Goal: Information Seeking & Learning: Check status

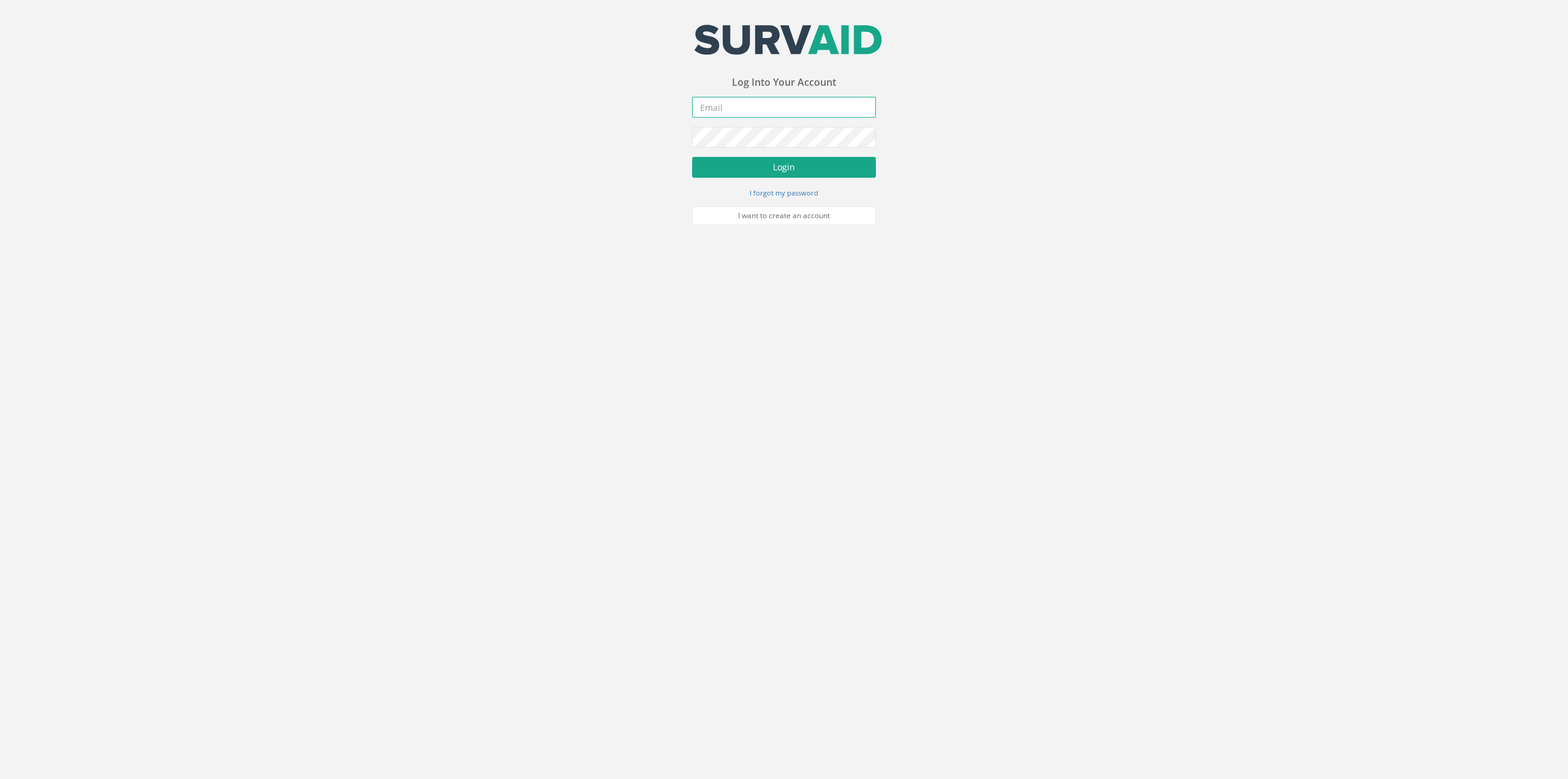
type input "[PERSON_NAME][EMAIL_ADDRESS][PERSON_NAME][DOMAIN_NAME]"
click at [763, 167] on button "Login" at bounding box center [784, 167] width 184 height 21
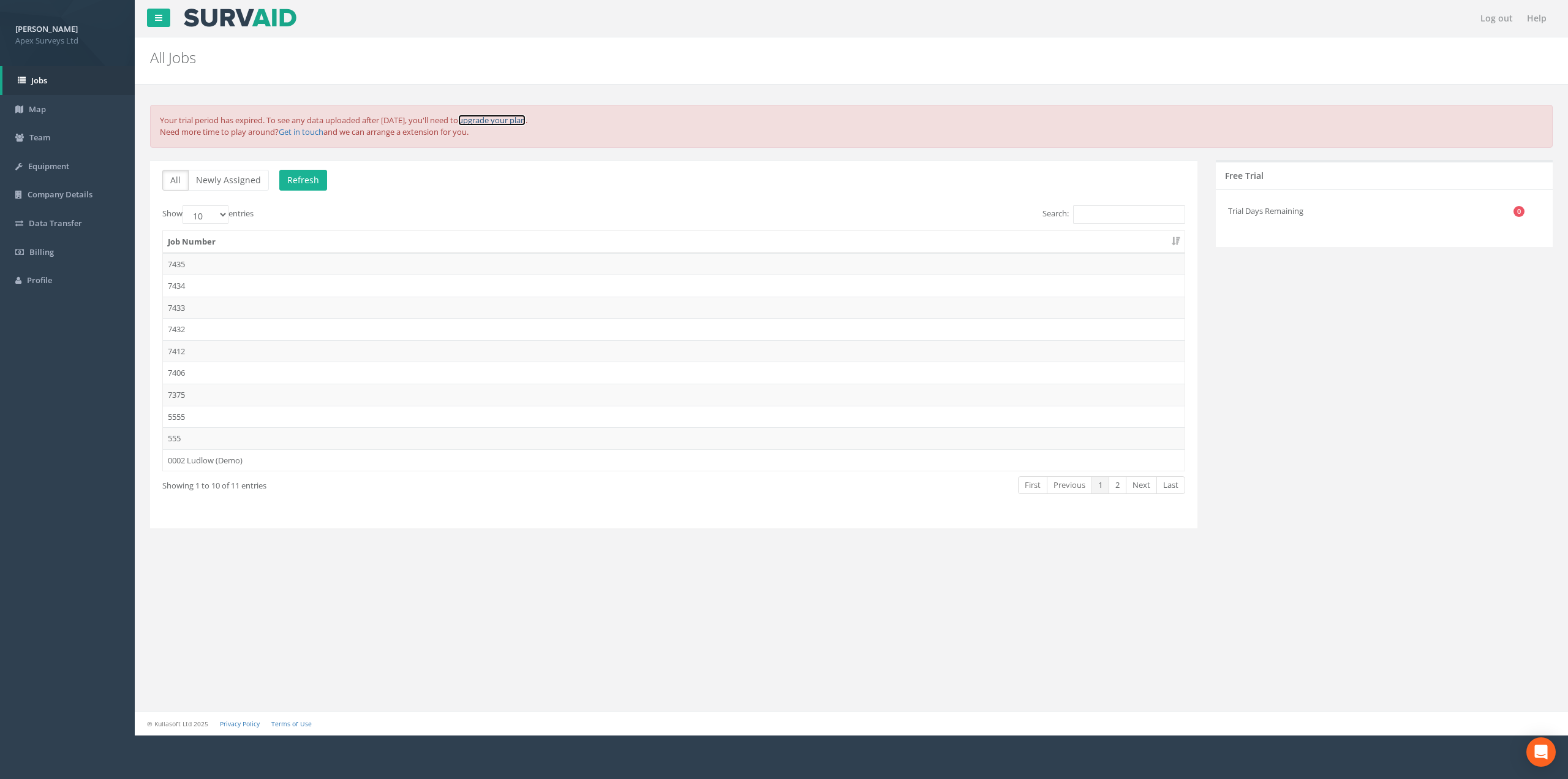
click at [525, 120] on link "upgrade your plan" at bounding box center [492, 120] width 67 height 11
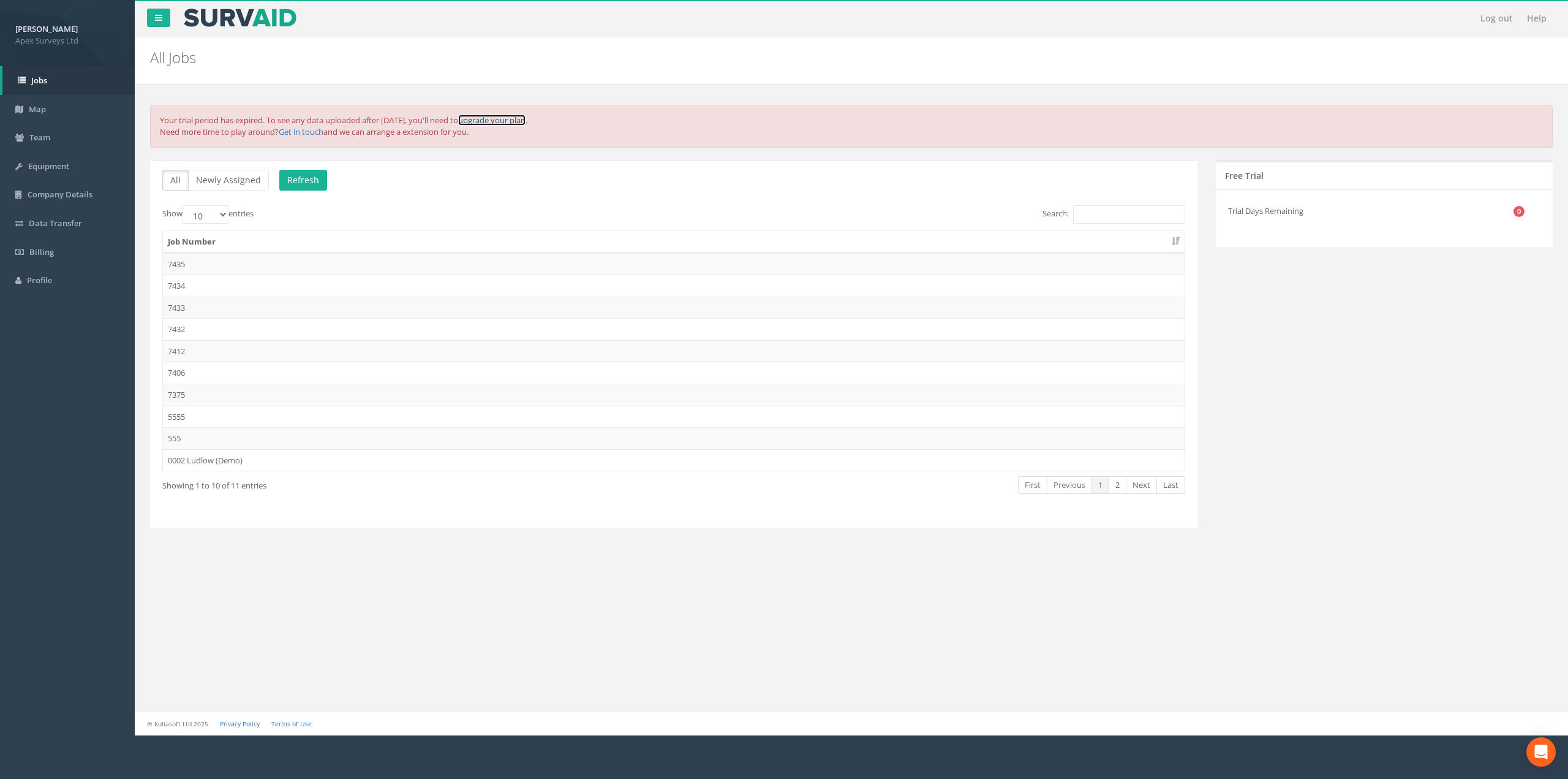
click at [525, 121] on link "upgrade your plan" at bounding box center [492, 120] width 67 height 11
click at [525, 119] on link "upgrade your plan" at bounding box center [492, 120] width 67 height 11
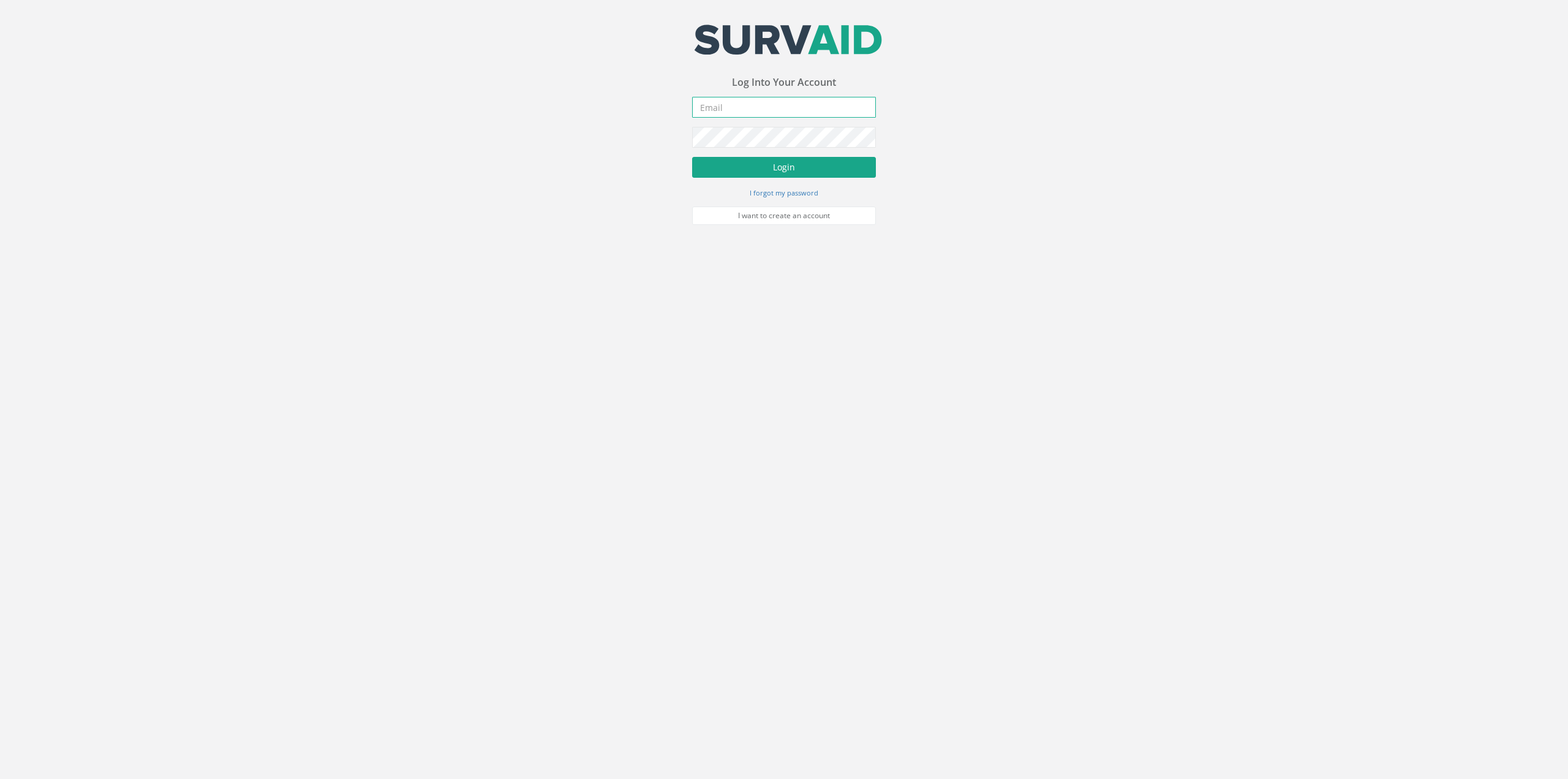
type input "[PERSON_NAME][EMAIL_ADDRESS][PERSON_NAME][DOMAIN_NAME]"
click at [759, 172] on button "Login" at bounding box center [784, 167] width 184 height 21
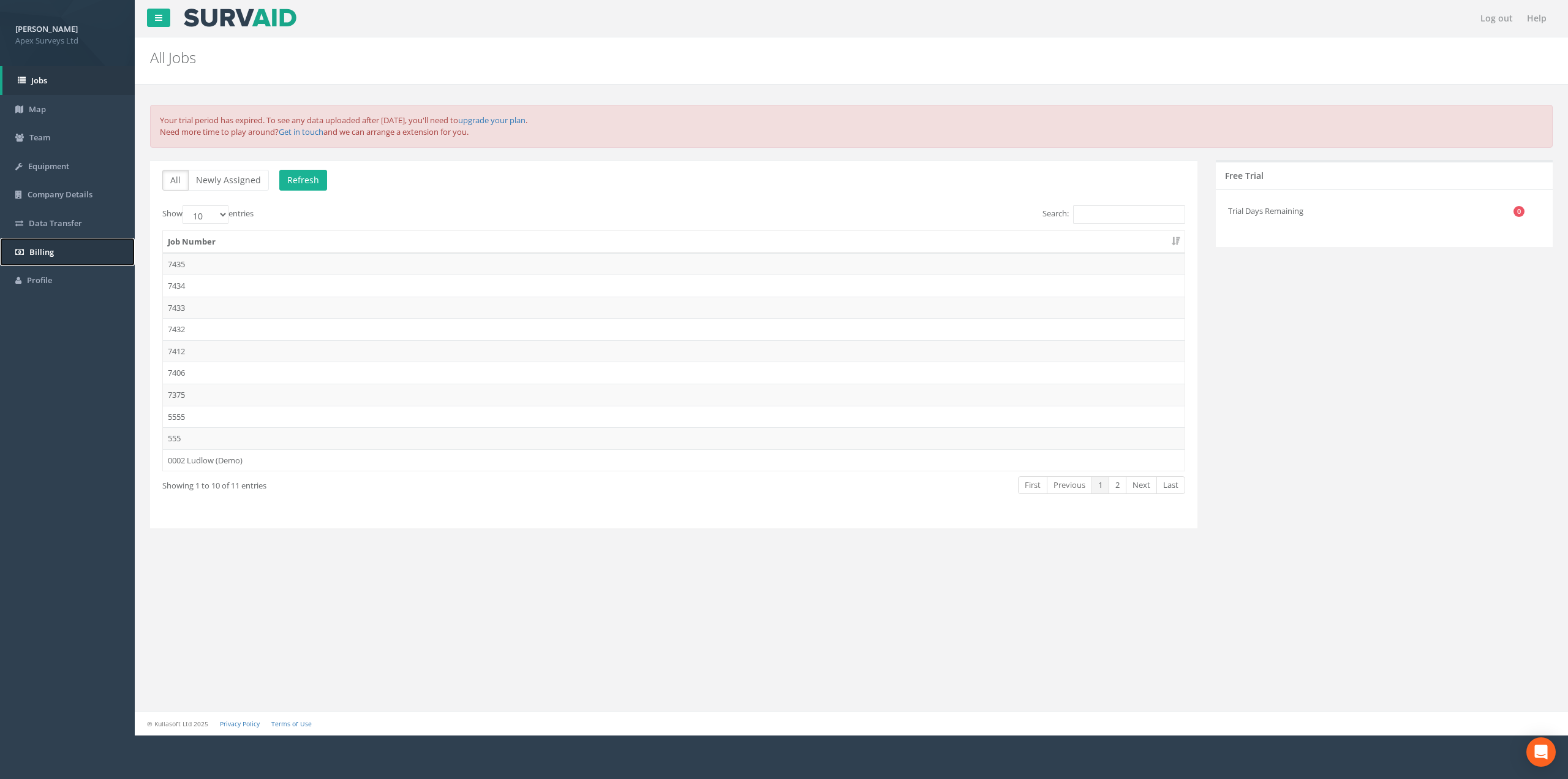
click at [51, 245] on link "Billing" at bounding box center [67, 252] width 135 height 29
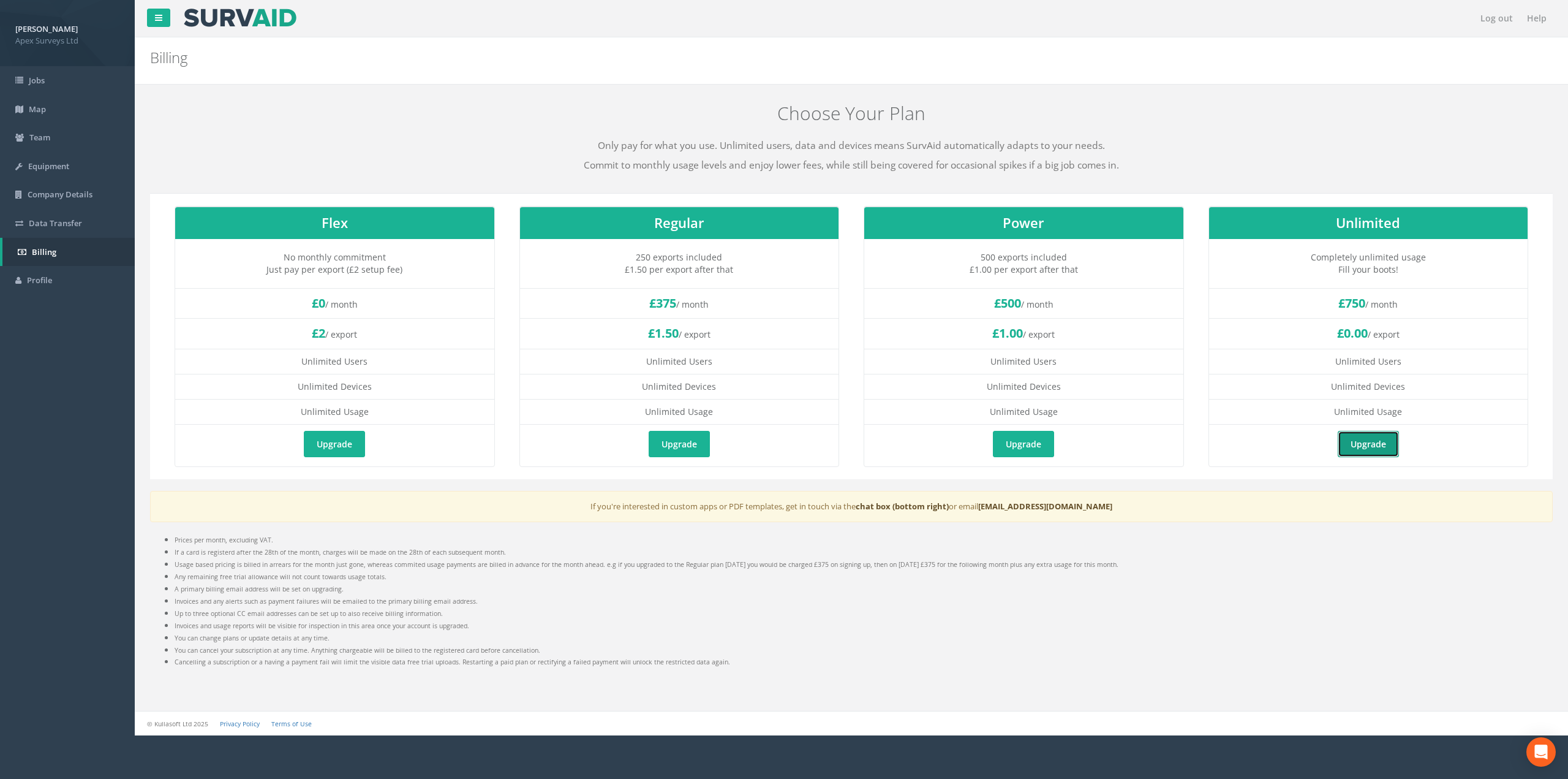
click at [1361, 444] on link "Upgrade" at bounding box center [1368, 444] width 61 height 26
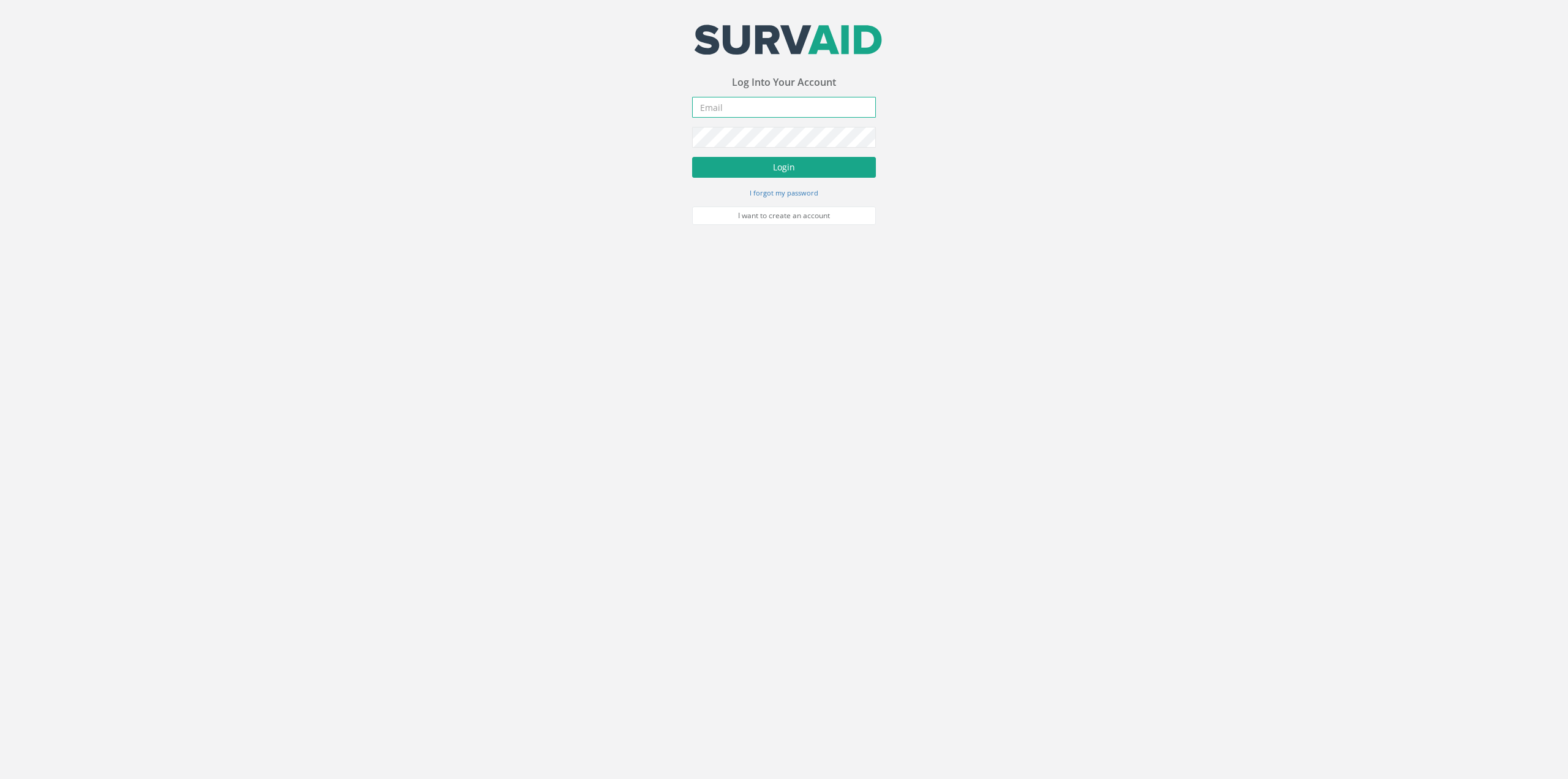
type input "[PERSON_NAME][EMAIL_ADDRESS][PERSON_NAME][DOMAIN_NAME]"
click at [767, 169] on button "Login" at bounding box center [784, 167] width 184 height 21
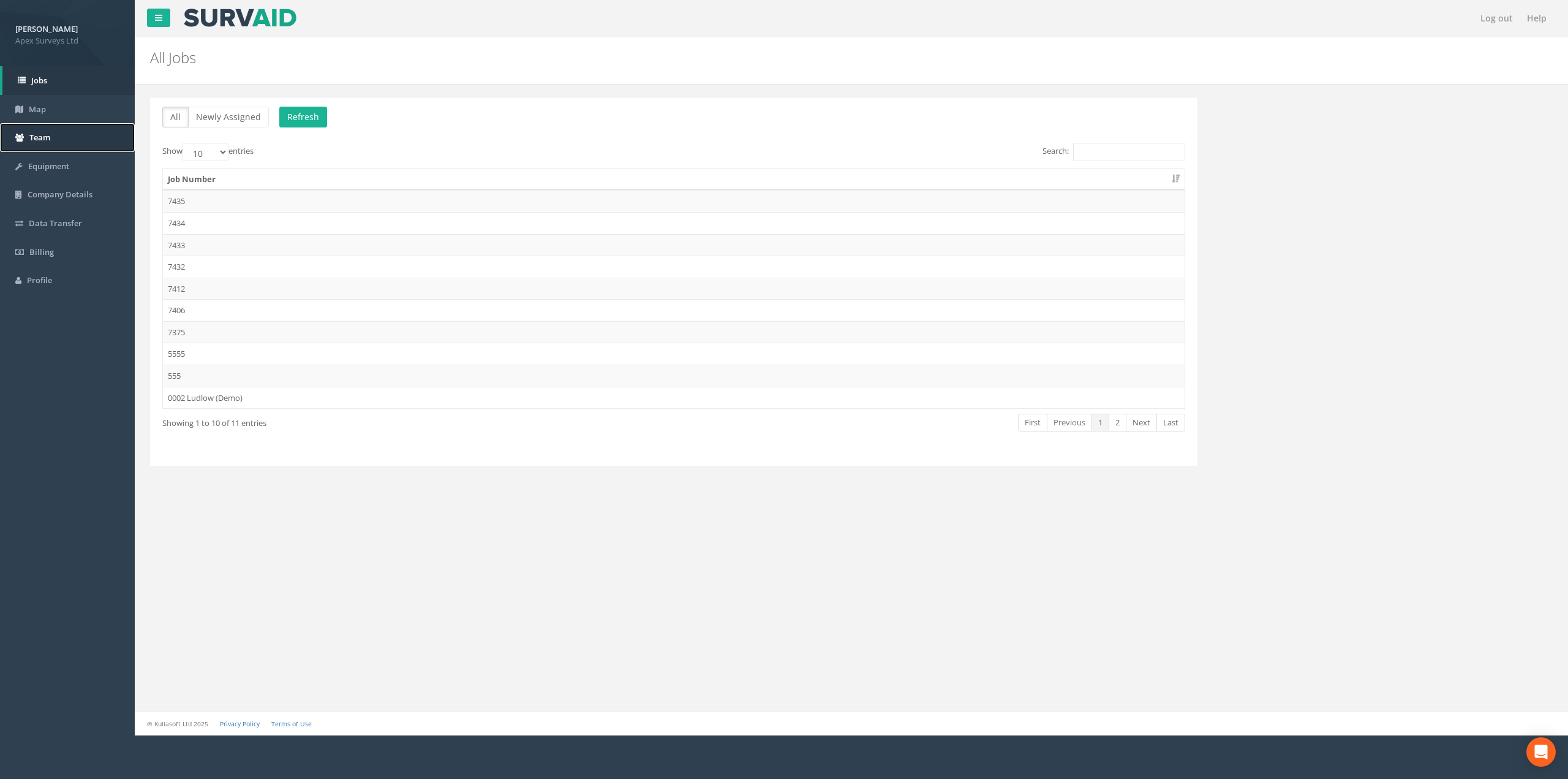
click at [44, 136] on span "Team" at bounding box center [39, 137] width 21 height 11
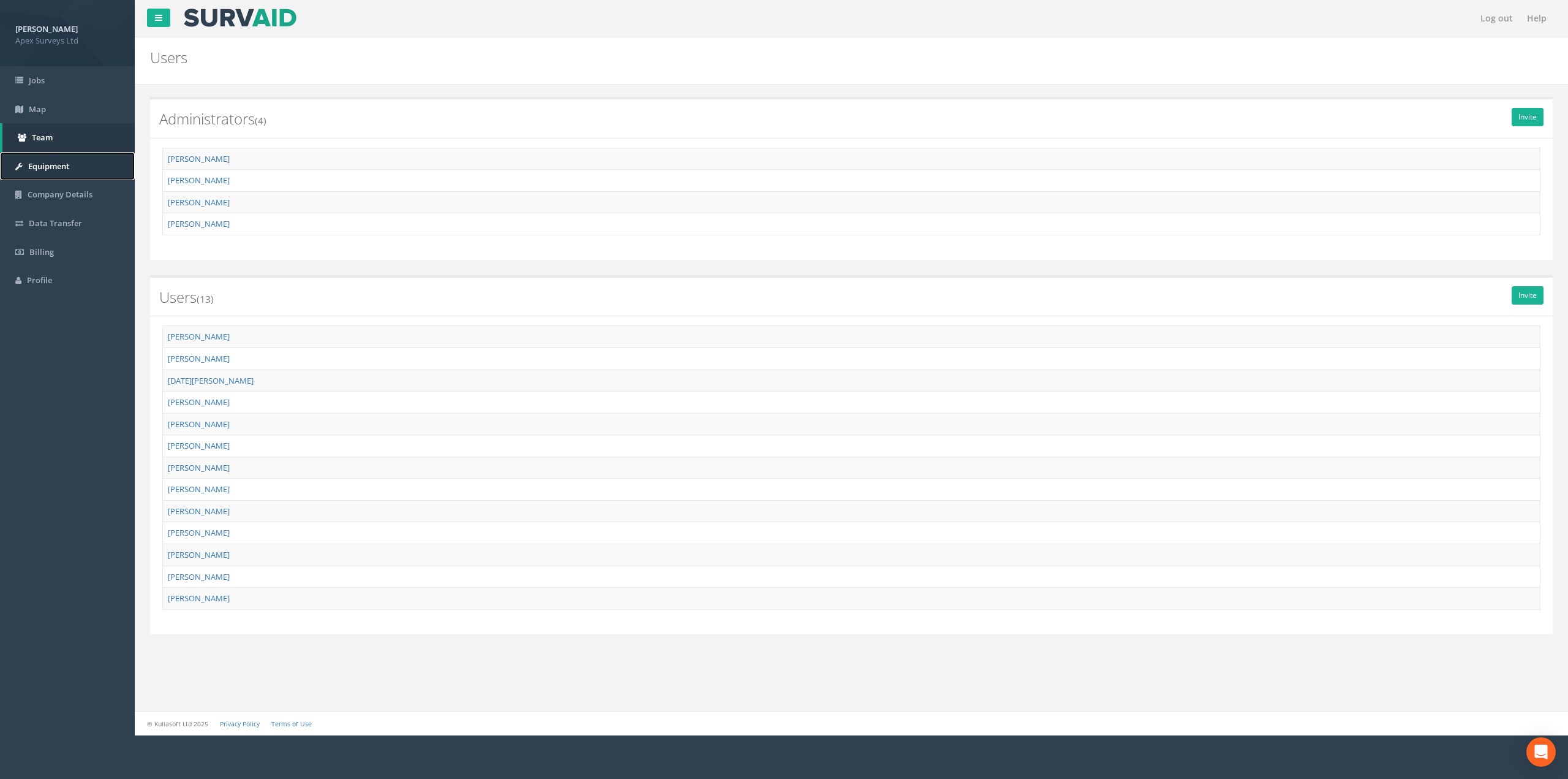
click at [60, 168] on span "Equipment" at bounding box center [49, 165] width 41 height 11
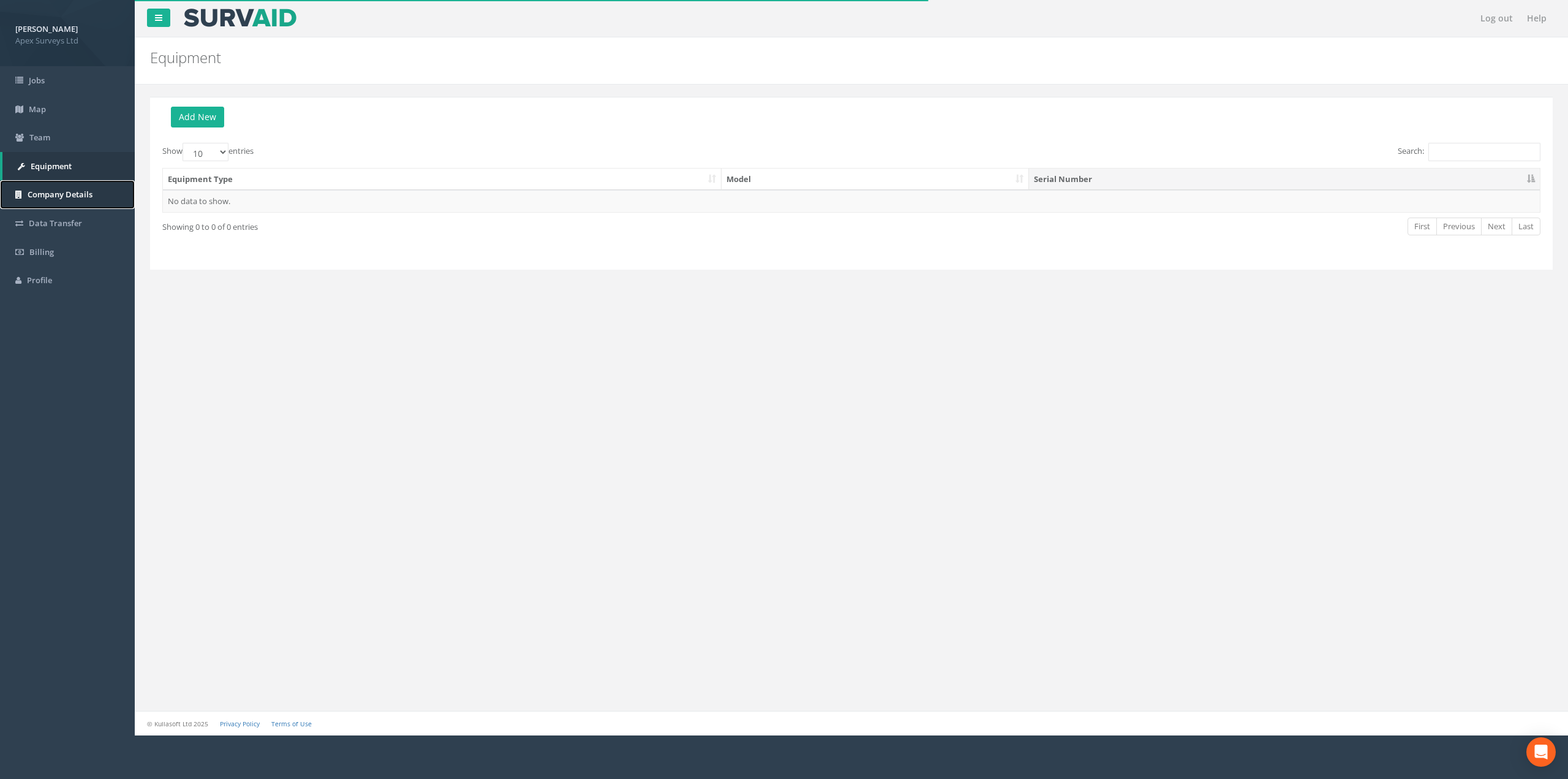
click at [60, 190] on span "Company Details" at bounding box center [60, 194] width 65 height 11
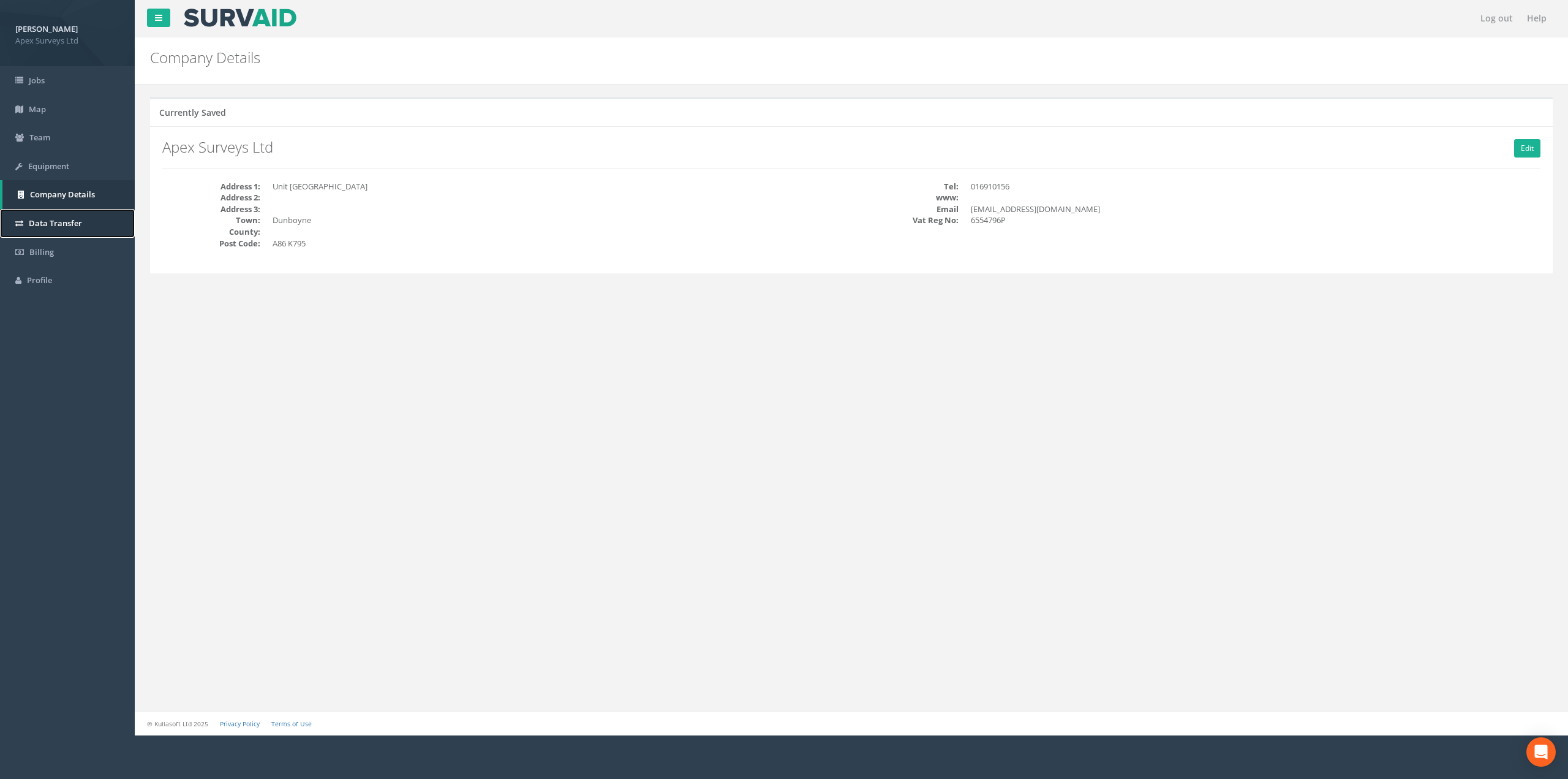
click at [47, 220] on span "Data Transfer" at bounding box center [55, 222] width 54 height 11
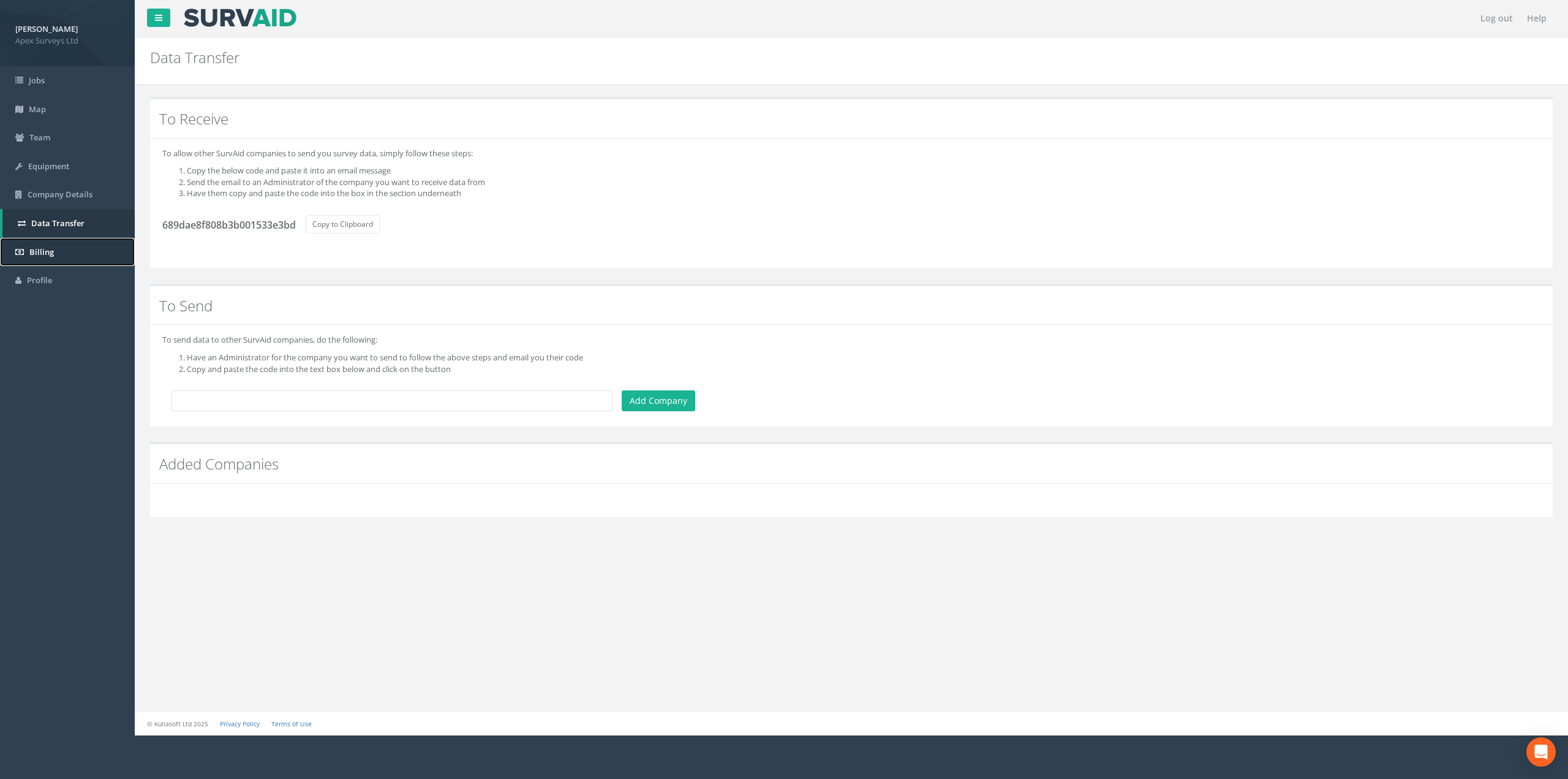
click at [49, 248] on span "Billing" at bounding box center [41, 252] width 24 height 11
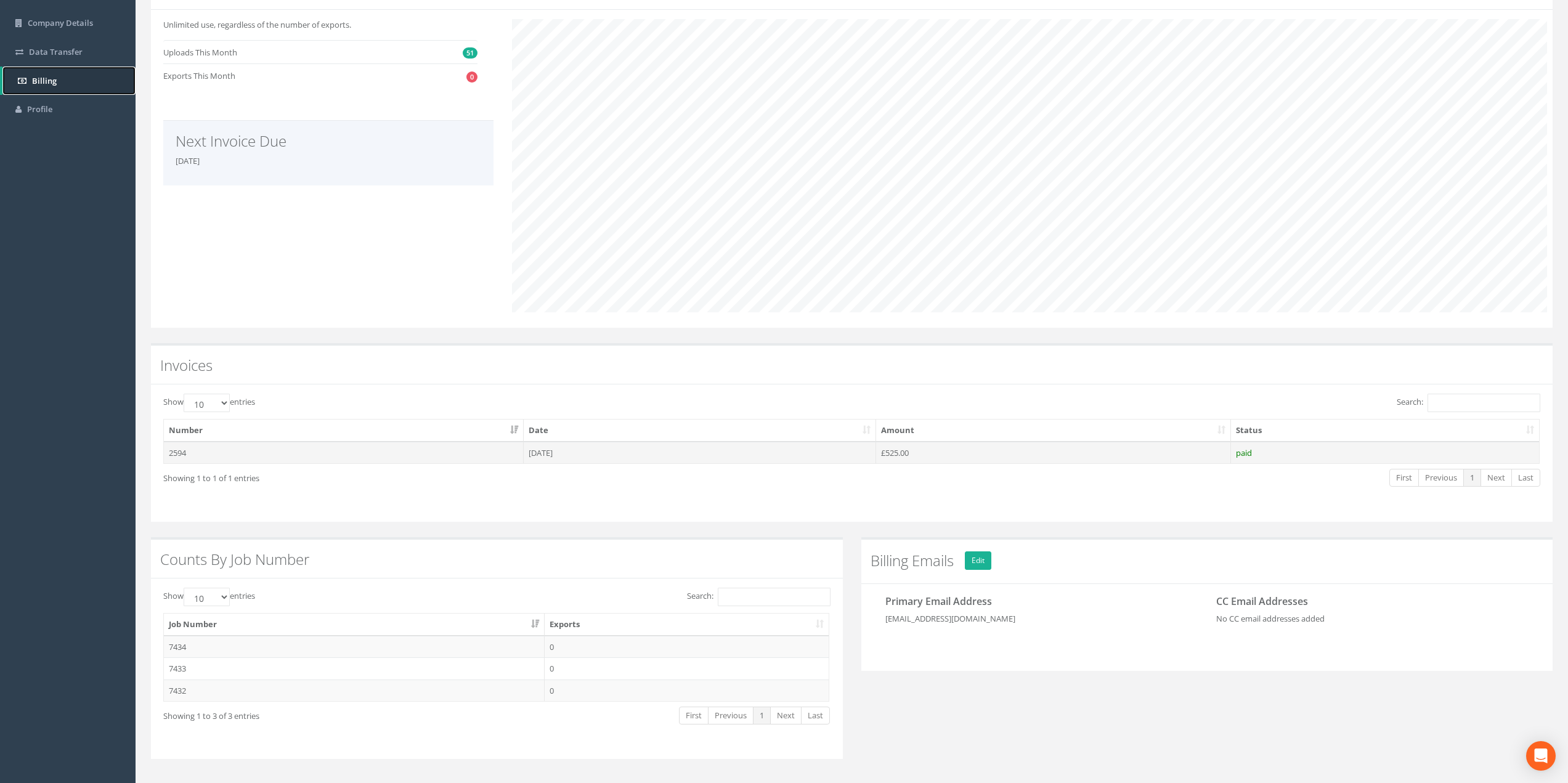
scroll to position [204, 0]
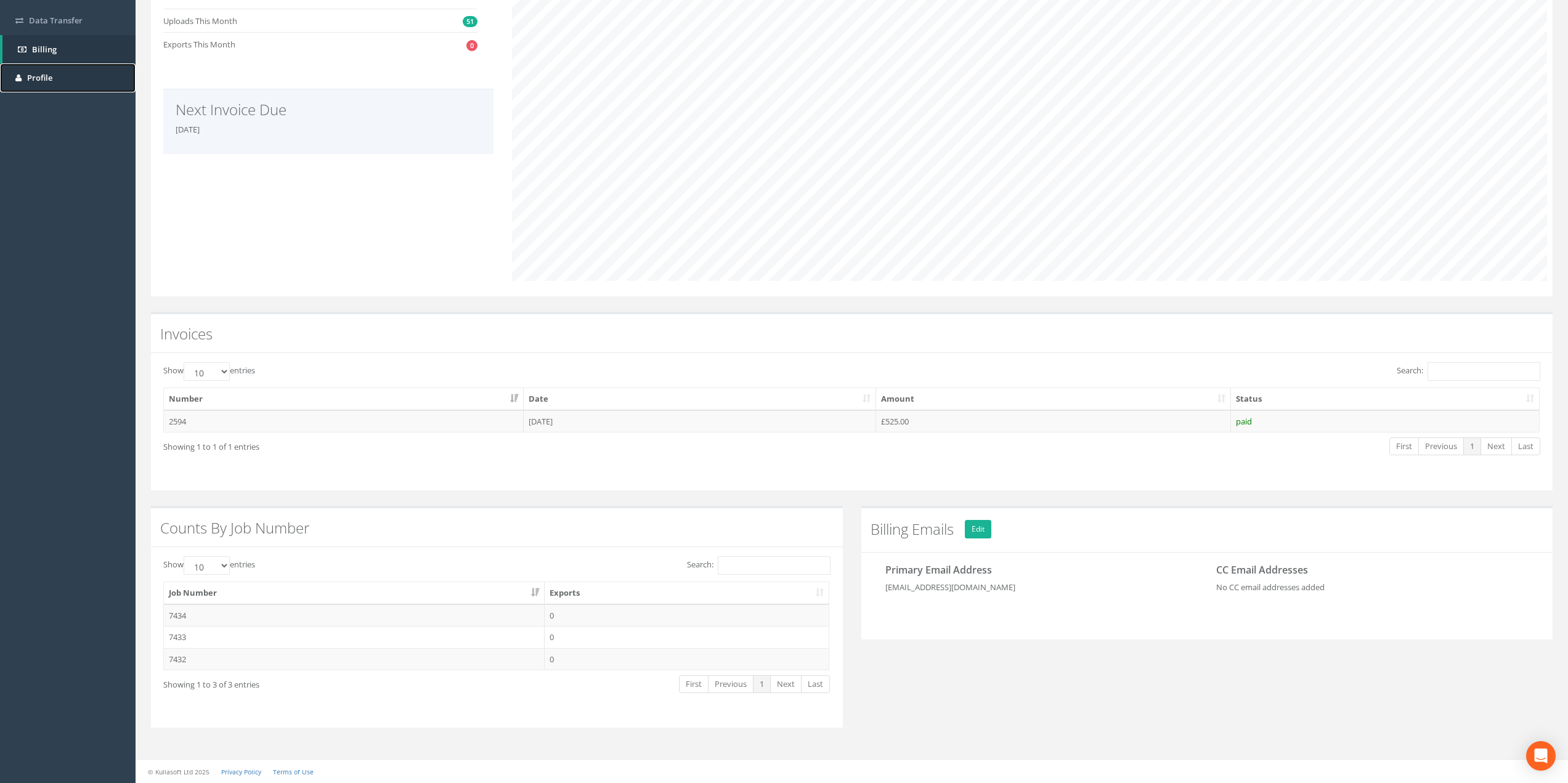
click at [38, 78] on span "Profile" at bounding box center [40, 77] width 25 height 11
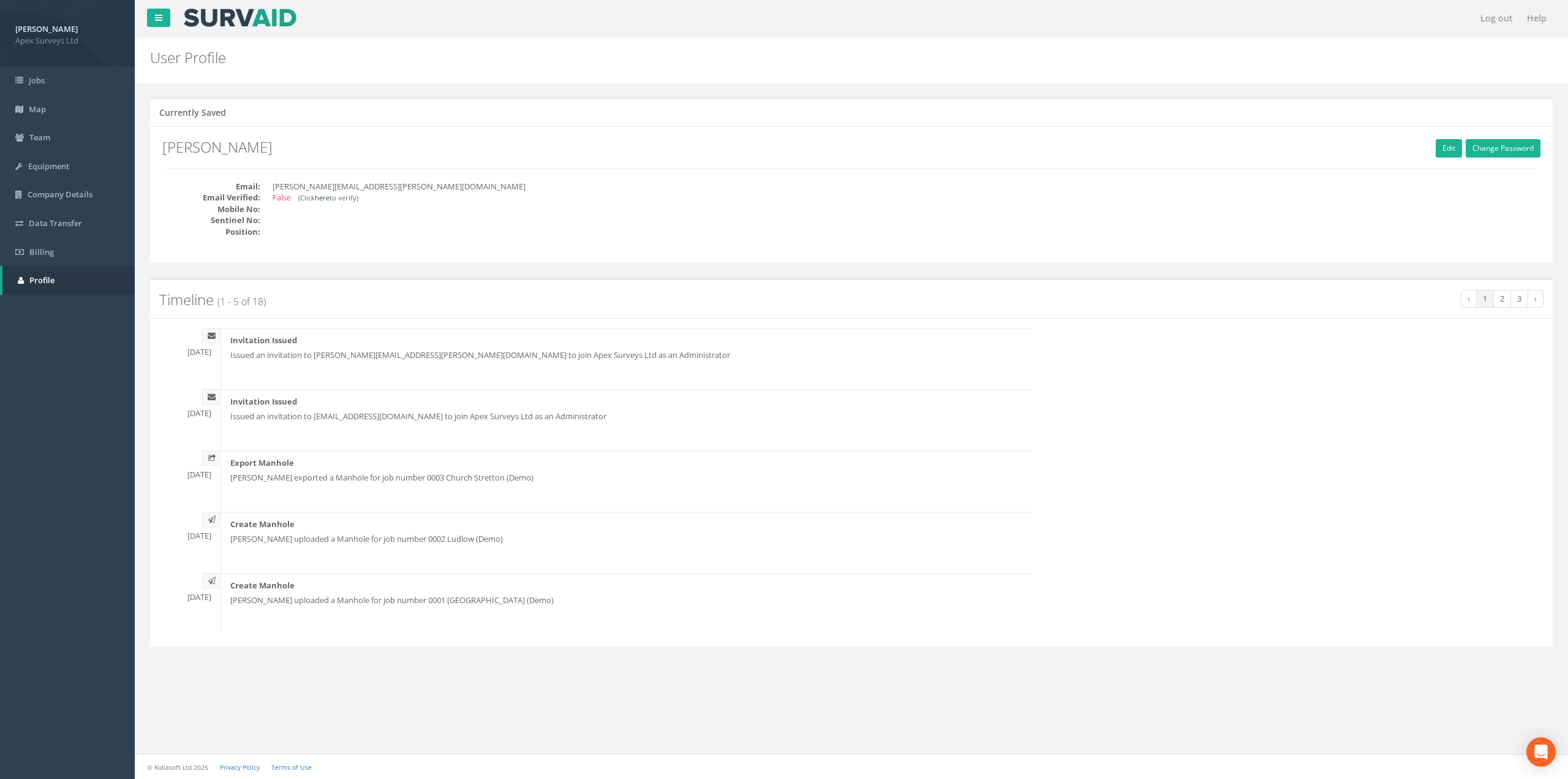
click at [327, 197] on link "here" at bounding box center [323, 197] width 15 height 9
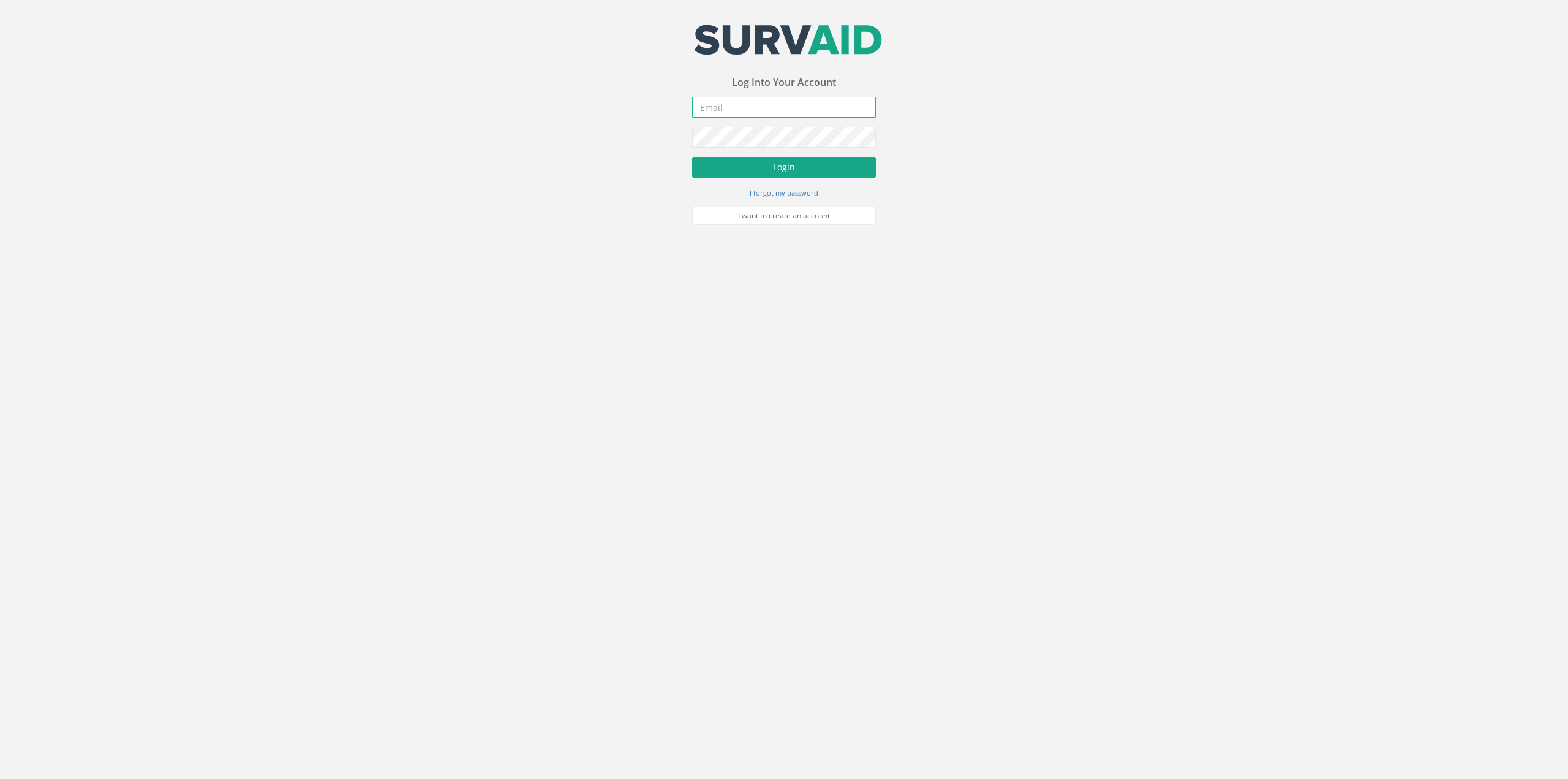
type input "[PERSON_NAME][EMAIL_ADDRESS][PERSON_NAME][DOMAIN_NAME]"
click at [774, 169] on button "Login" at bounding box center [784, 167] width 184 height 21
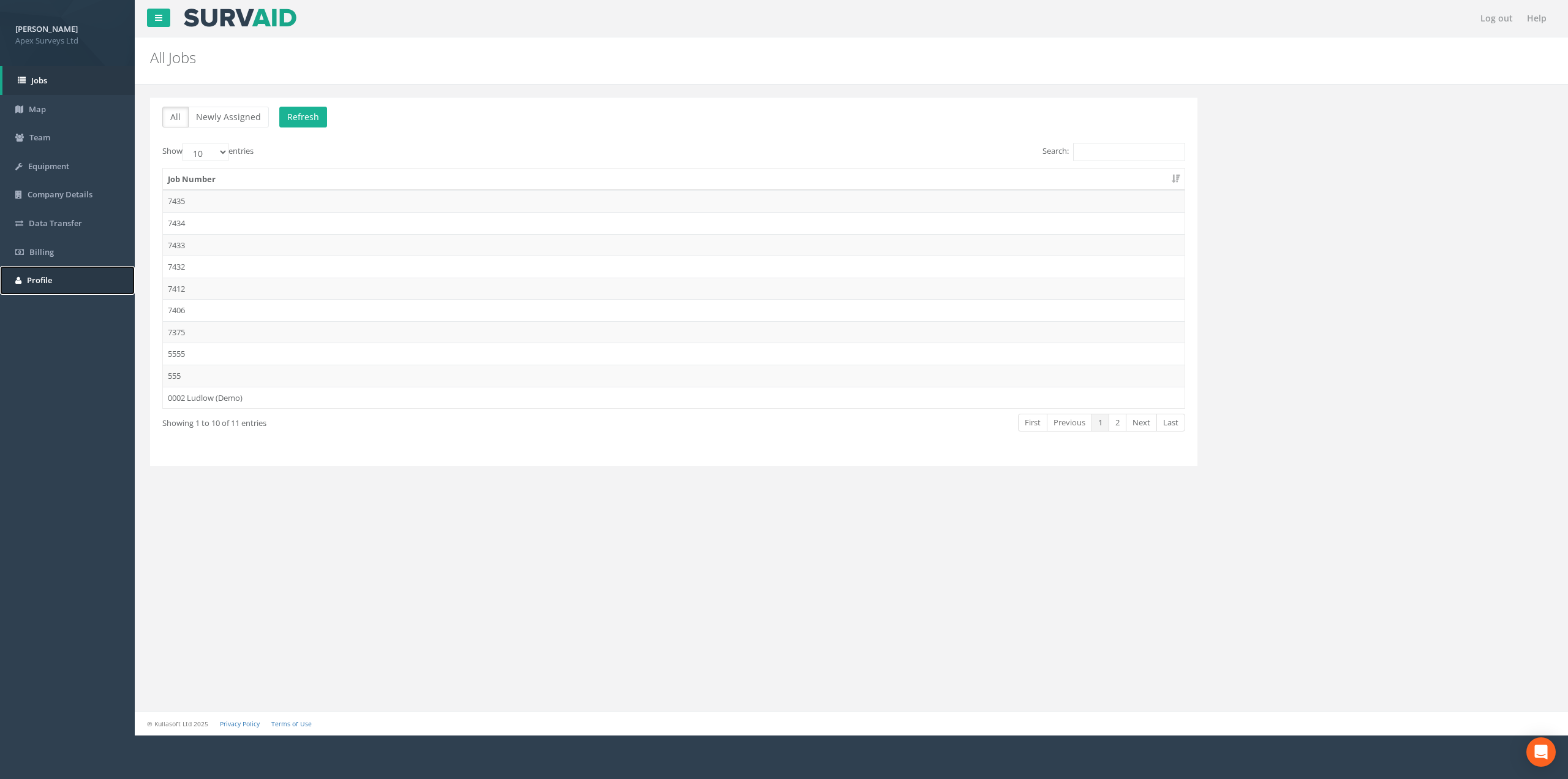
click at [44, 277] on span "Profile" at bounding box center [39, 279] width 25 height 11
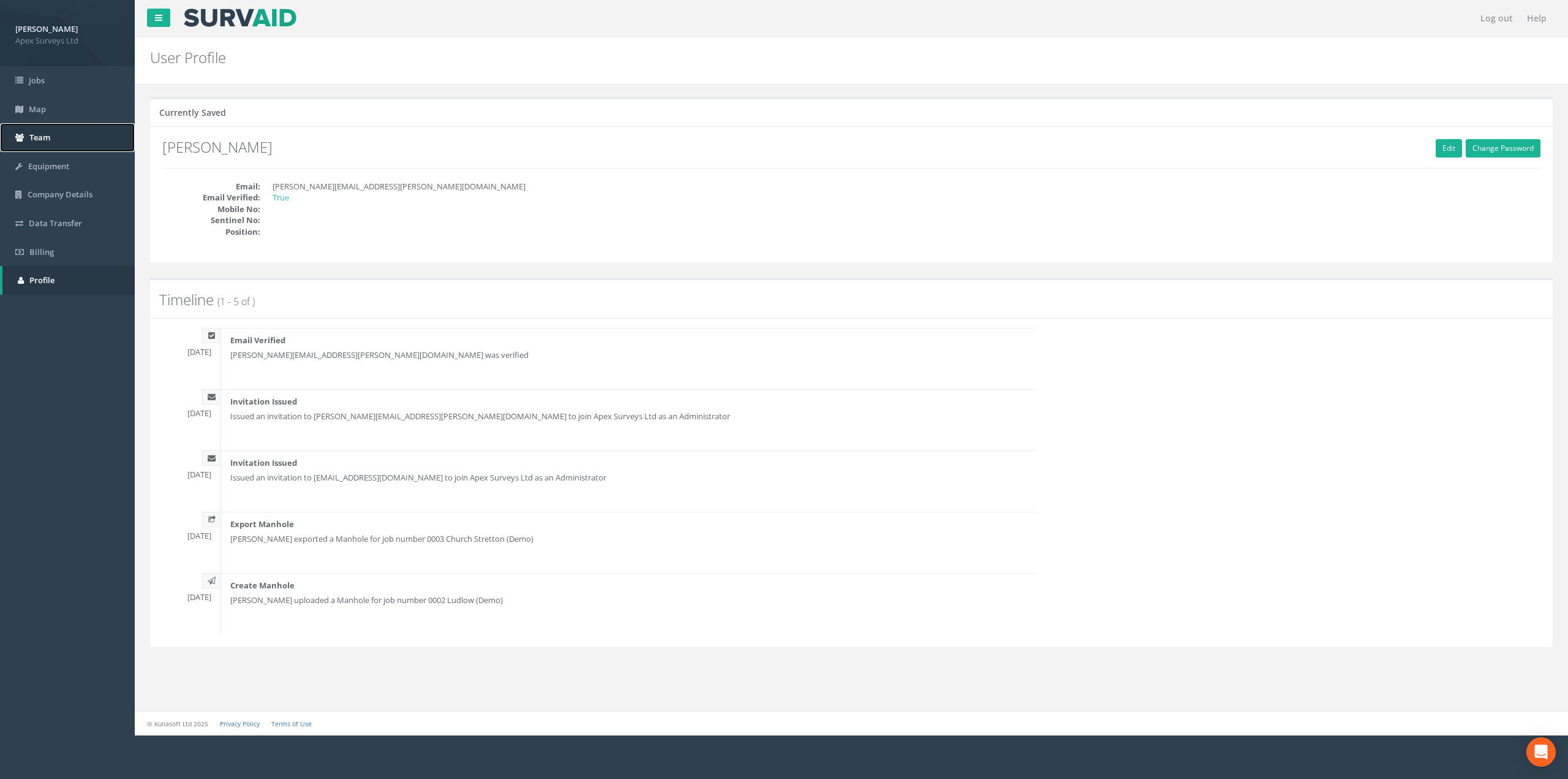
click at [39, 136] on span "Team" at bounding box center [39, 137] width 21 height 11
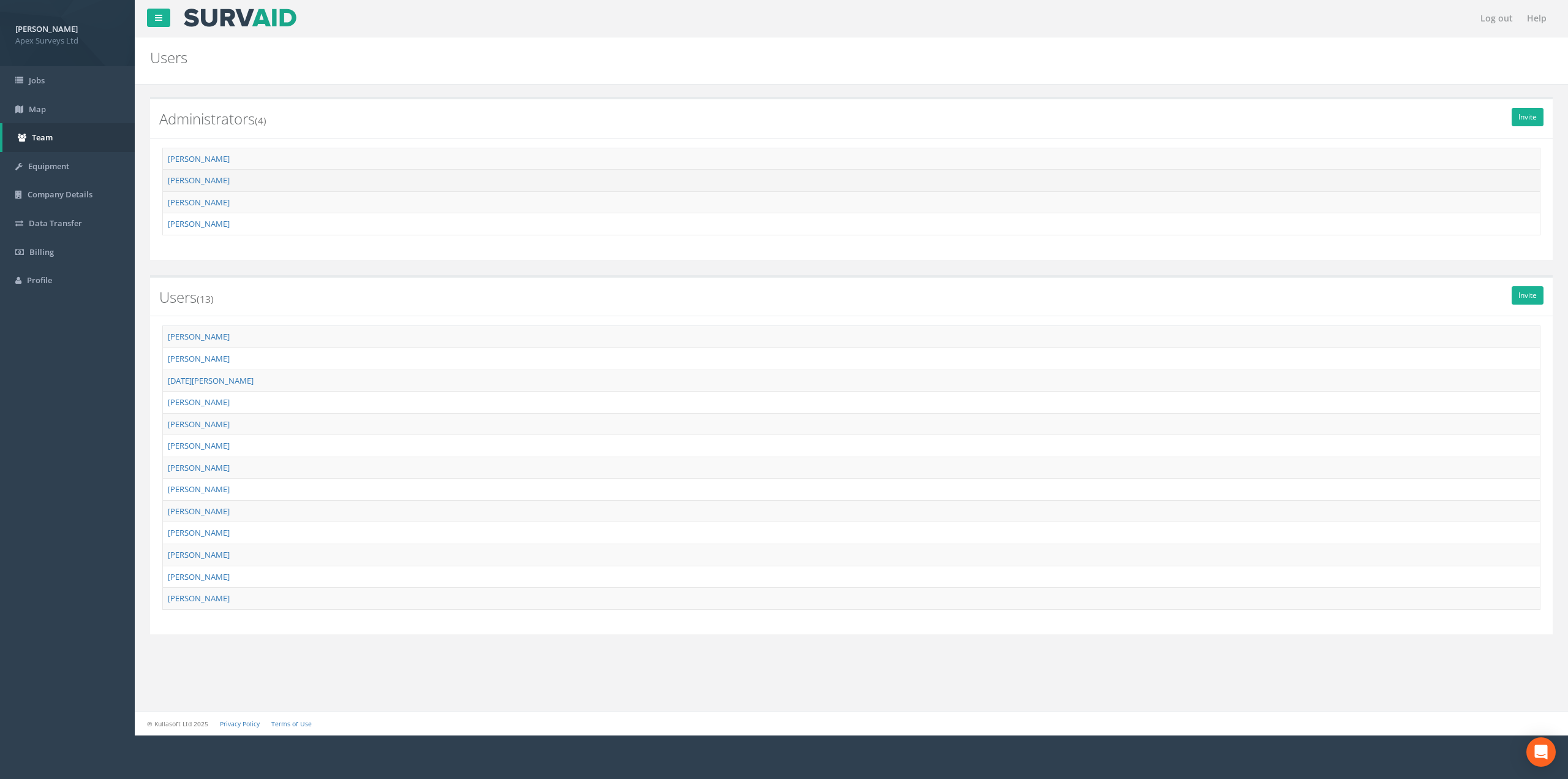
click at [327, 181] on td "[PERSON_NAME]" at bounding box center [851, 180] width 1377 height 22
click at [217, 181] on link "[PERSON_NAME]" at bounding box center [199, 179] width 62 height 11
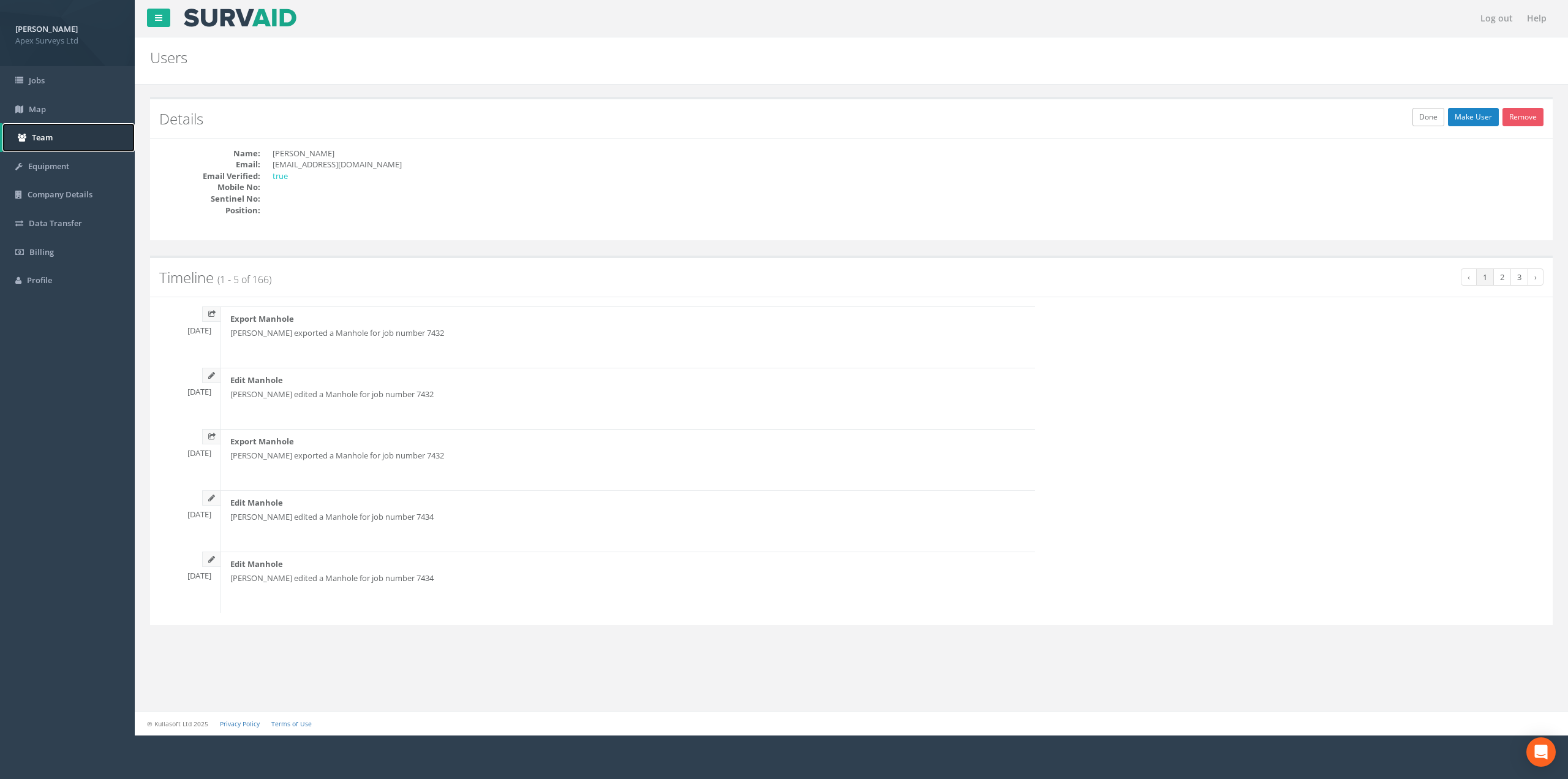
drag, startPoint x: 39, startPoint y: 138, endPoint x: 46, endPoint y: 139, distance: 7.1
click at [39, 139] on span "Team" at bounding box center [42, 137] width 21 height 11
click at [38, 135] on span "Team" at bounding box center [42, 137] width 21 height 11
click at [1418, 112] on link "Done" at bounding box center [1428, 117] width 32 height 18
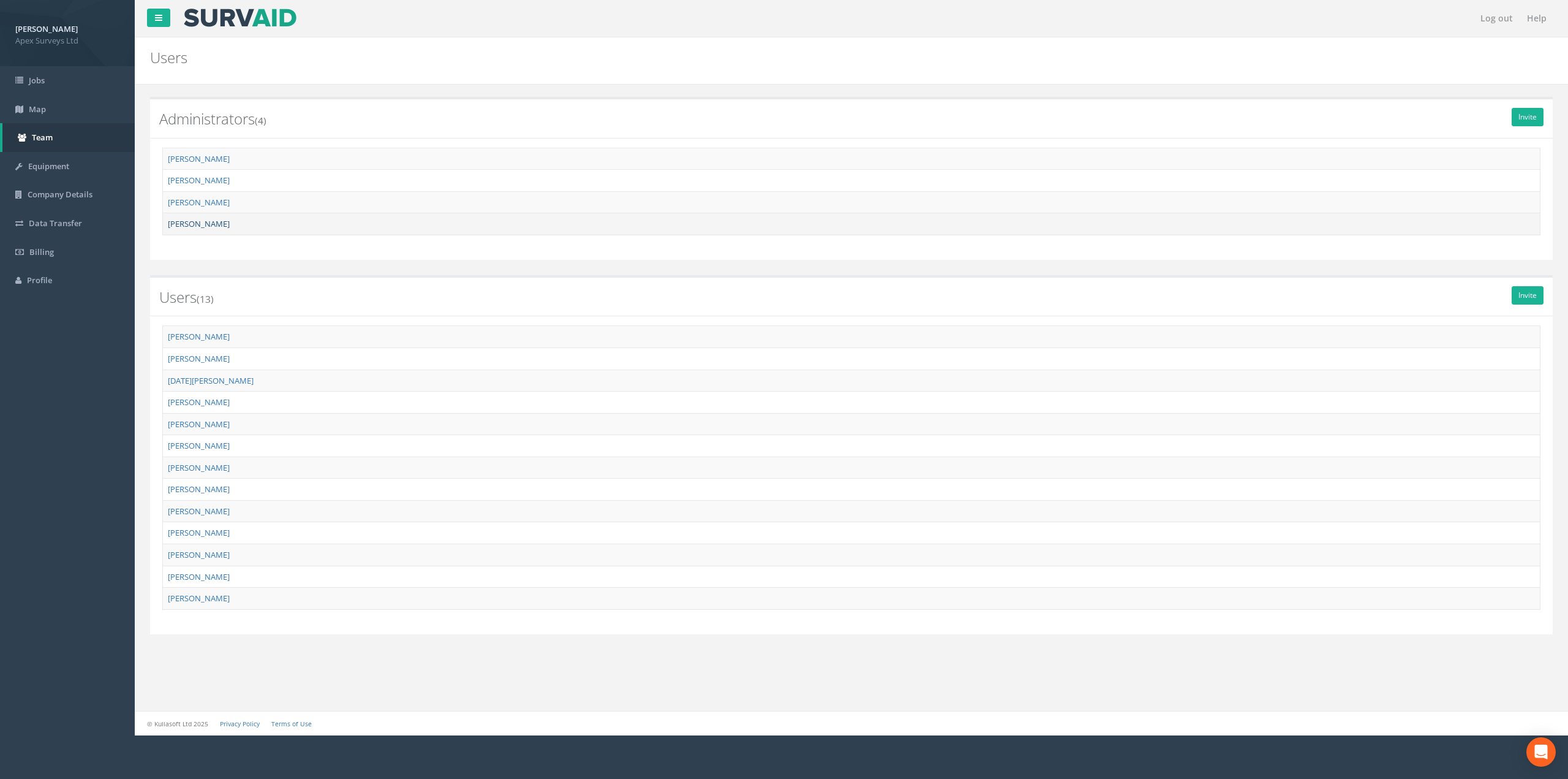
click at [185, 223] on link "[PERSON_NAME]" at bounding box center [199, 223] width 62 height 11
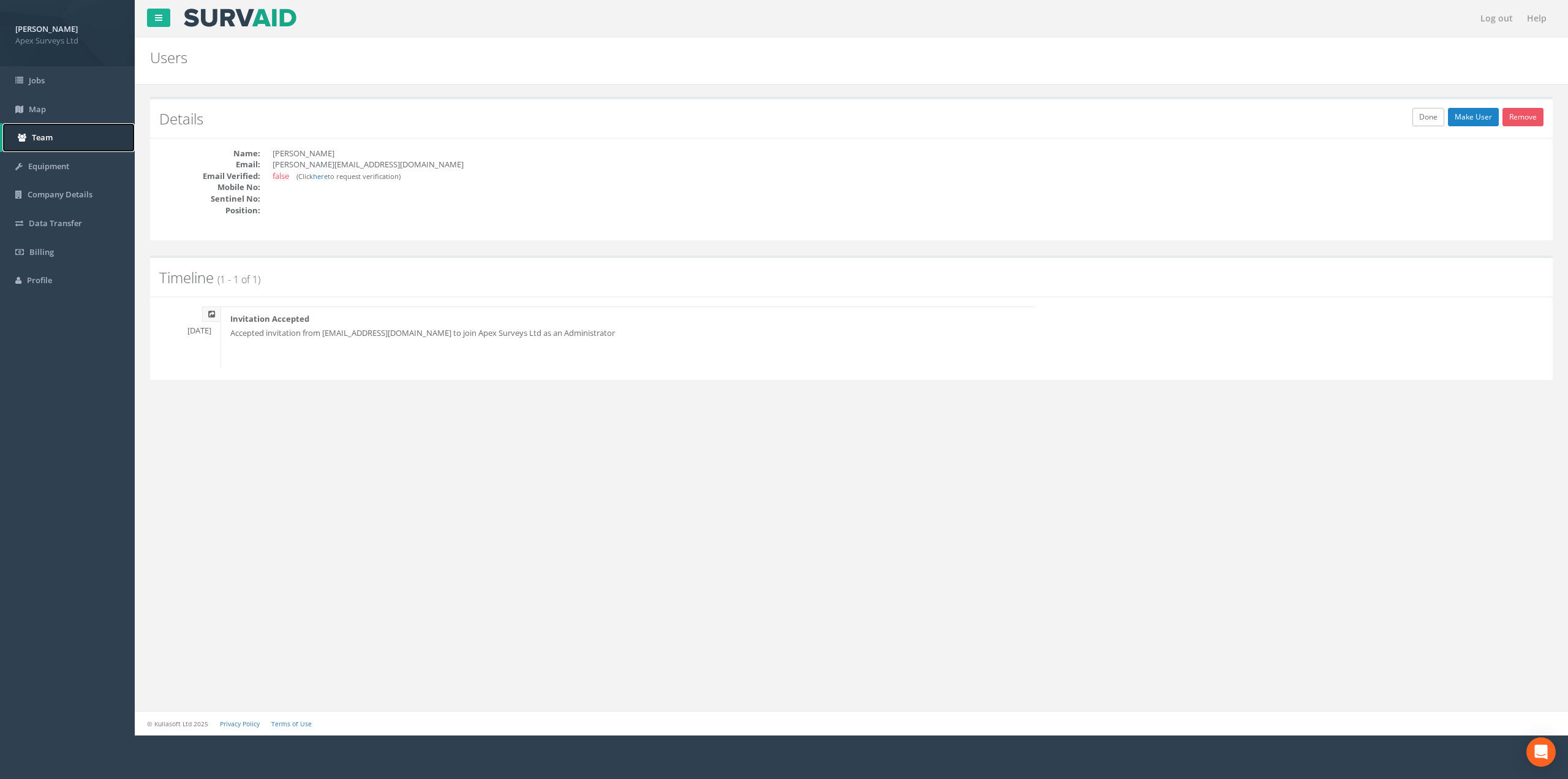
click at [48, 138] on span "Team" at bounding box center [42, 137] width 21 height 11
click at [44, 161] on span "Equipment" at bounding box center [49, 165] width 41 height 11
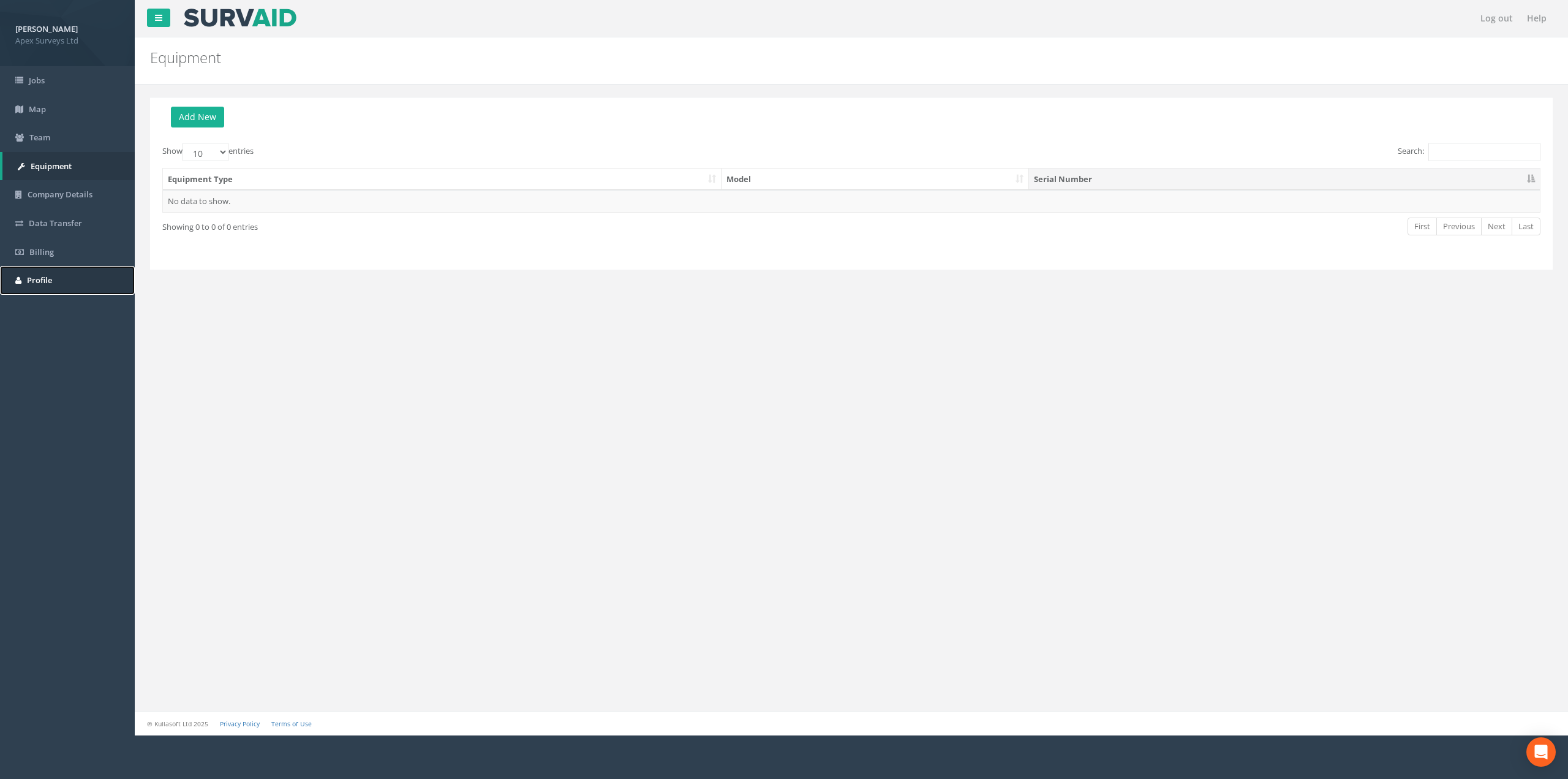
click at [47, 274] on span "Profile" at bounding box center [39, 279] width 25 height 11
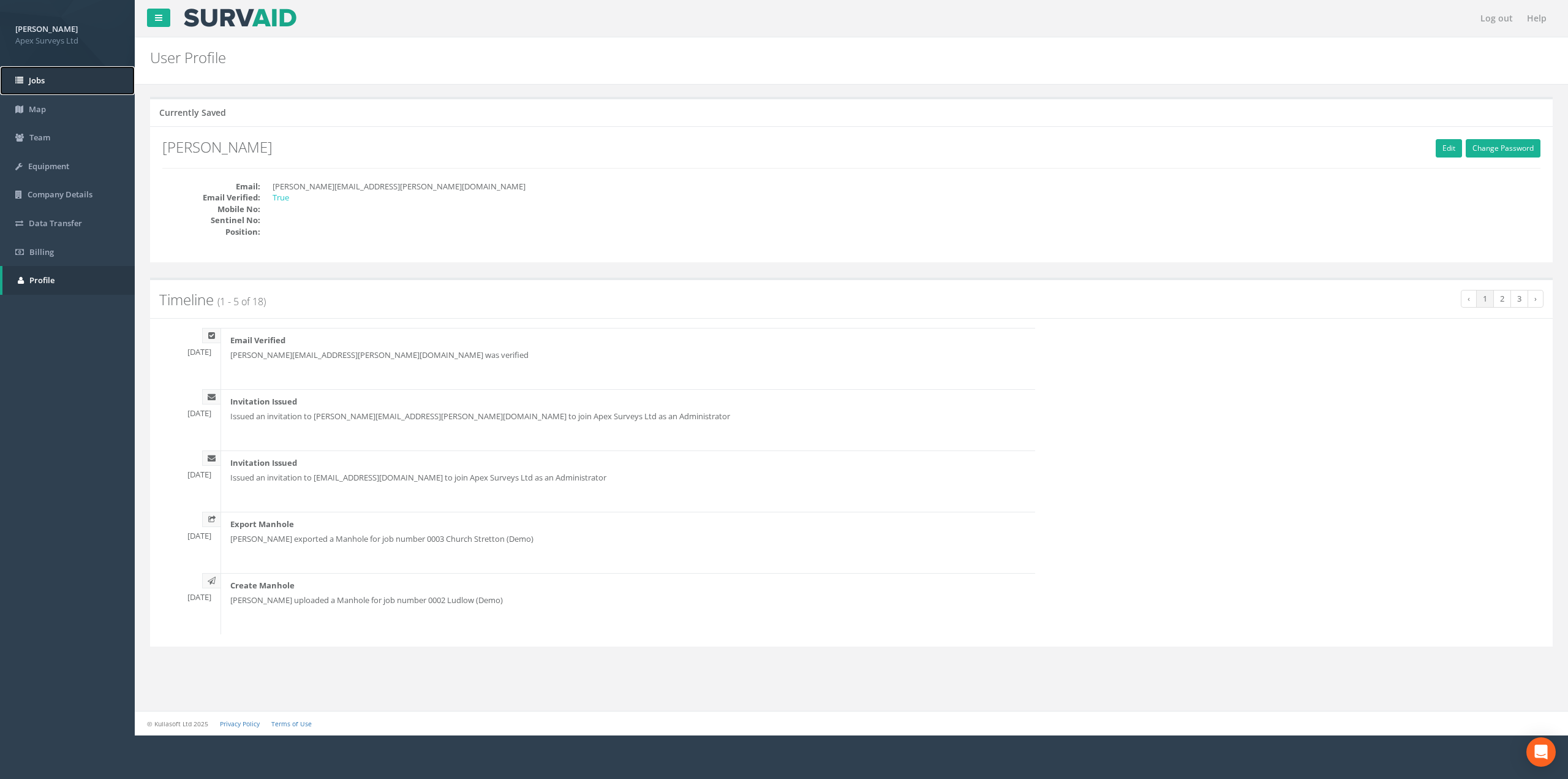
click at [44, 80] on span "Jobs" at bounding box center [36, 80] width 16 height 11
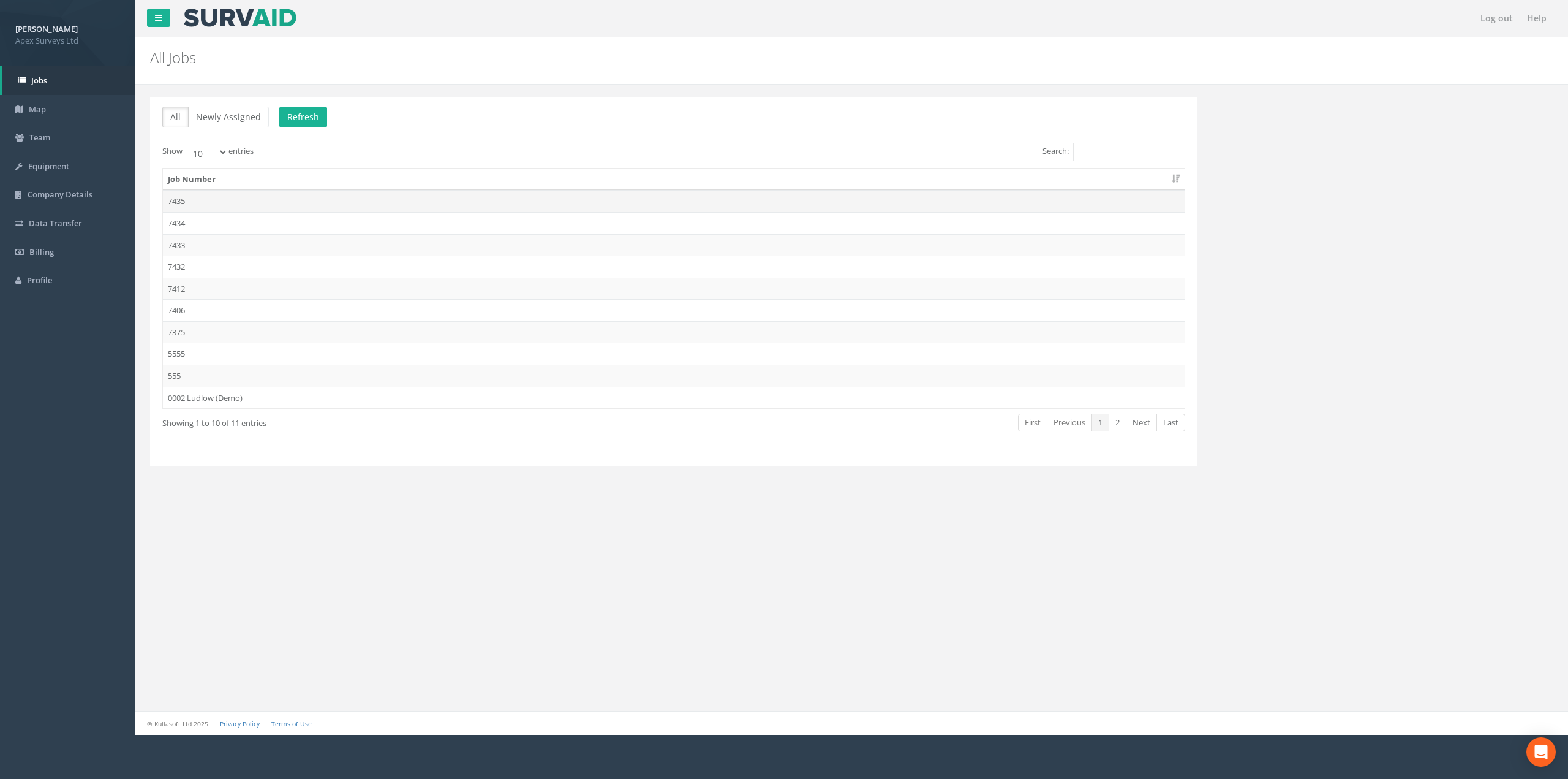
click at [199, 200] on td "7435" at bounding box center [673, 201] width 1022 height 22
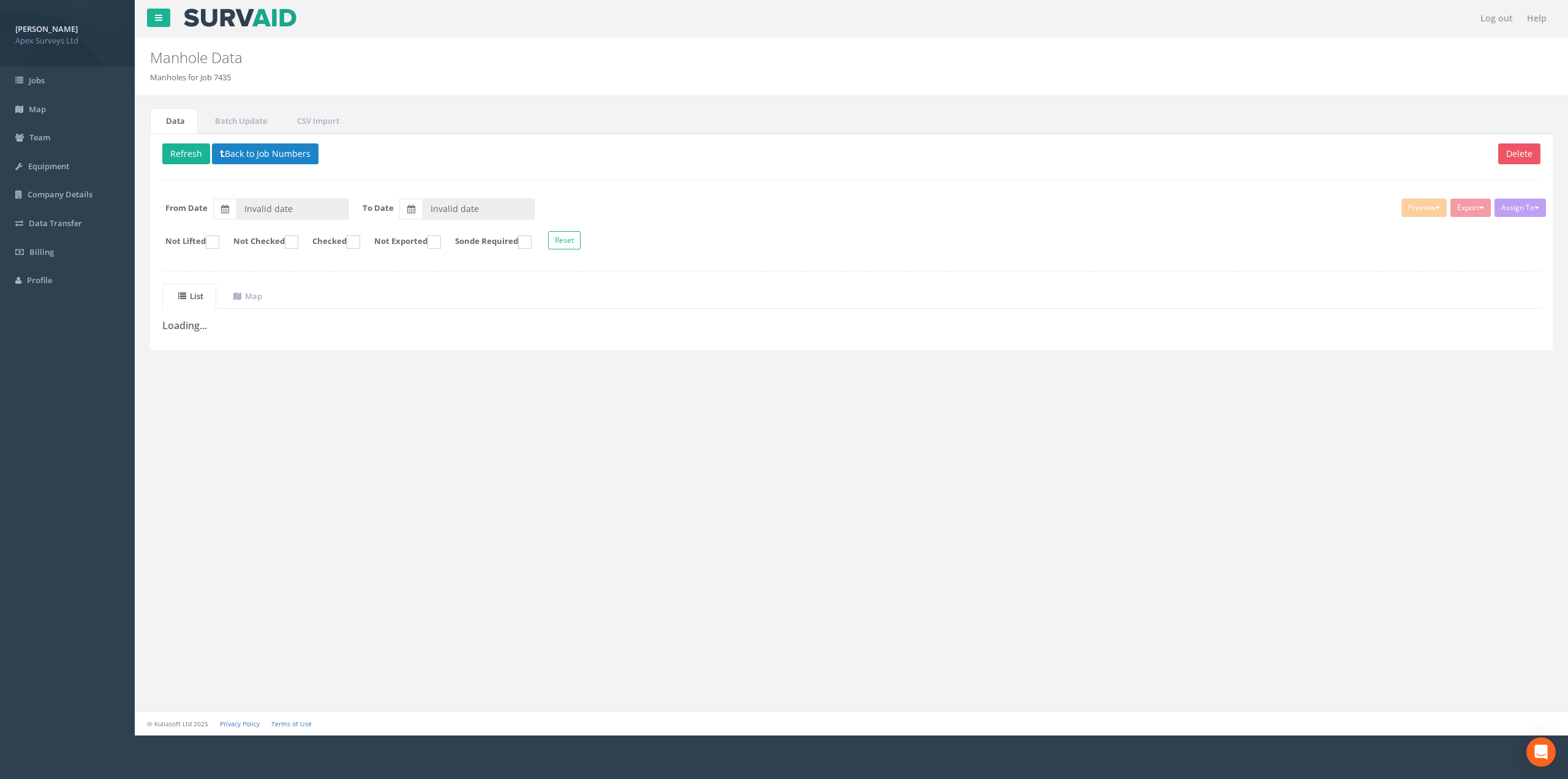
type input "[DATE]"
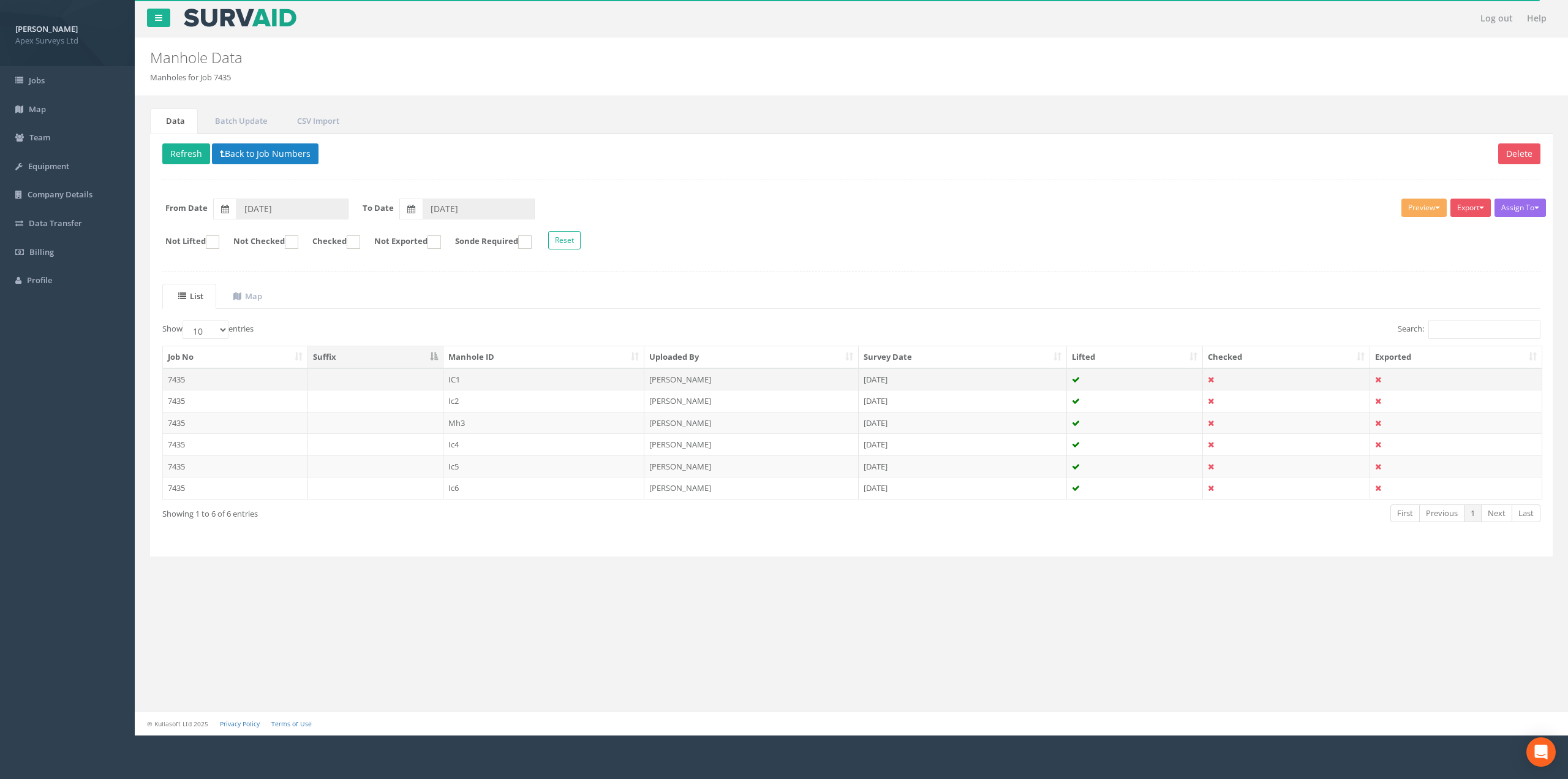
click at [199, 380] on td "7435" at bounding box center [235, 379] width 145 height 22
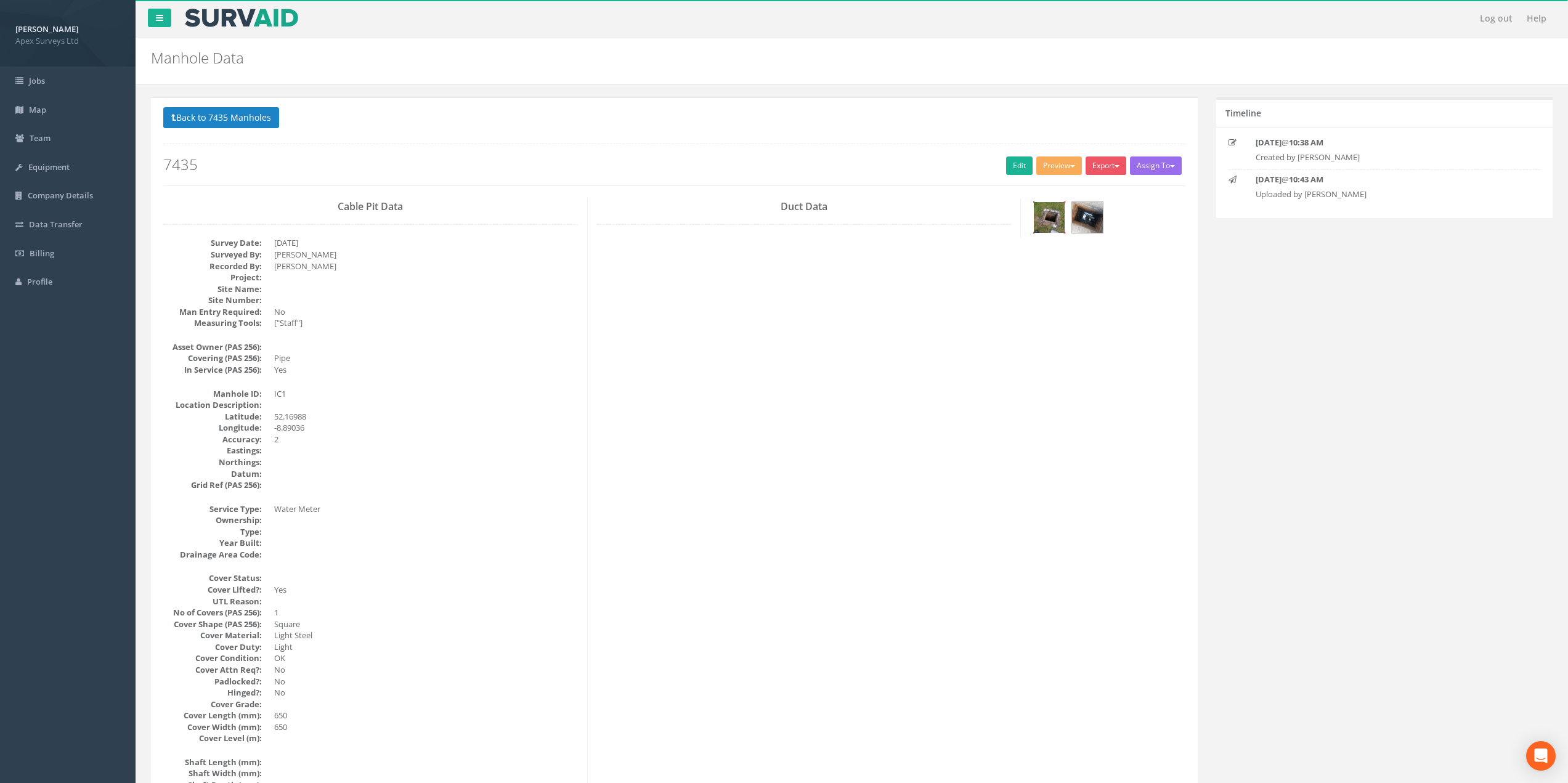
click at [1053, 222] on img at bounding box center [1049, 217] width 31 height 31
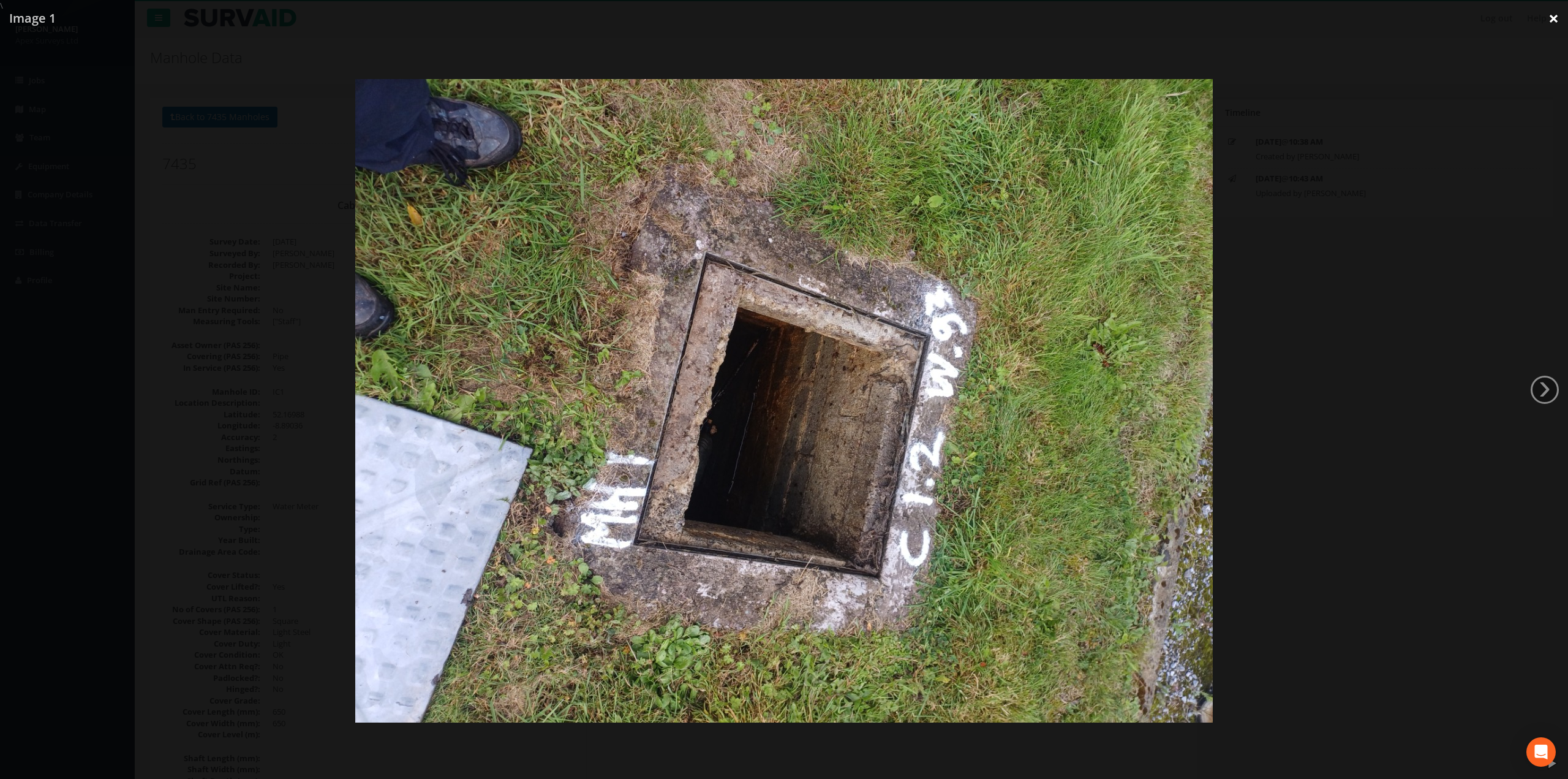
click at [1556, 19] on link "×" at bounding box center [1553, 18] width 28 height 37
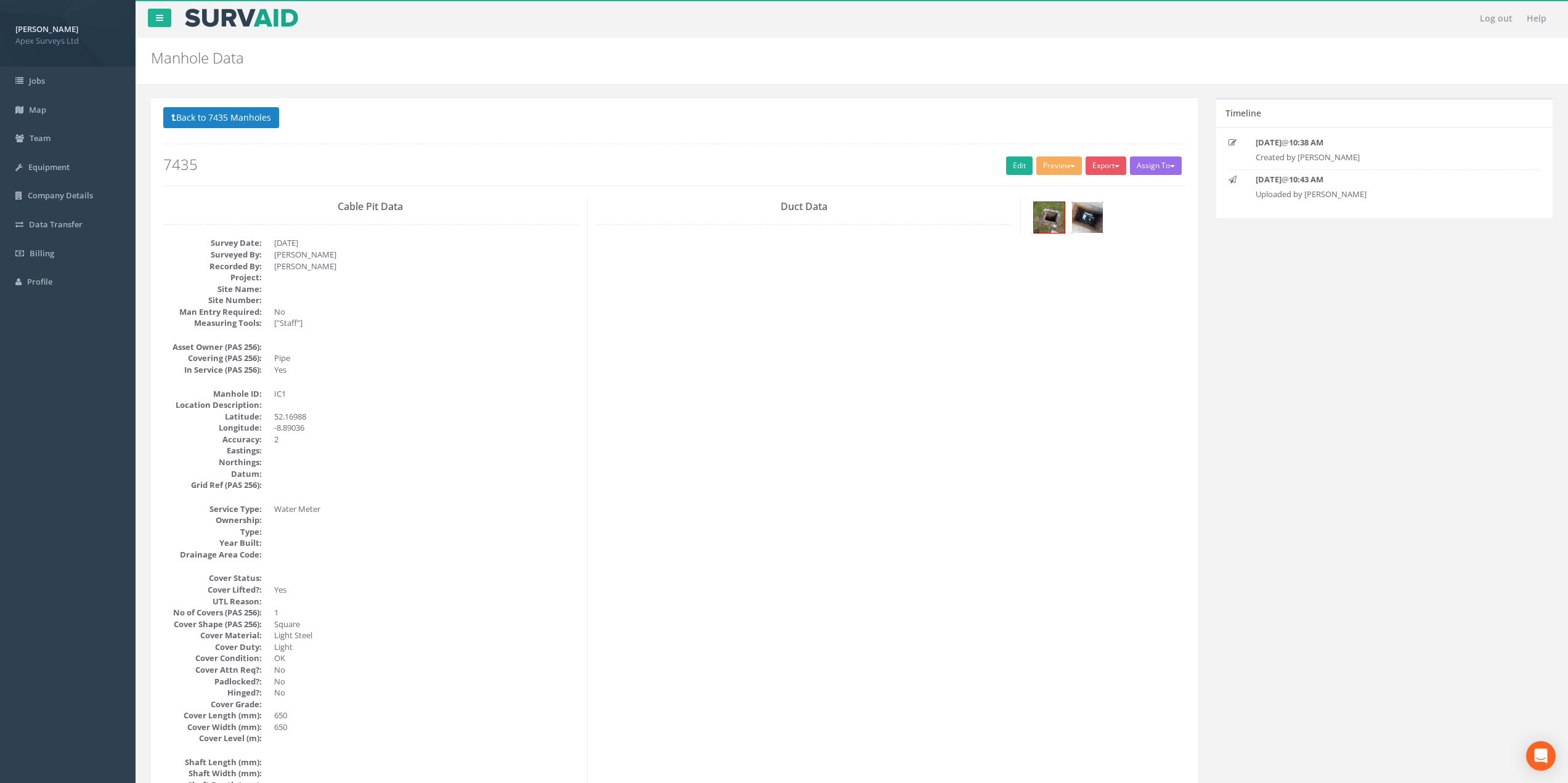
click at [1084, 212] on img at bounding box center [1087, 217] width 31 height 31
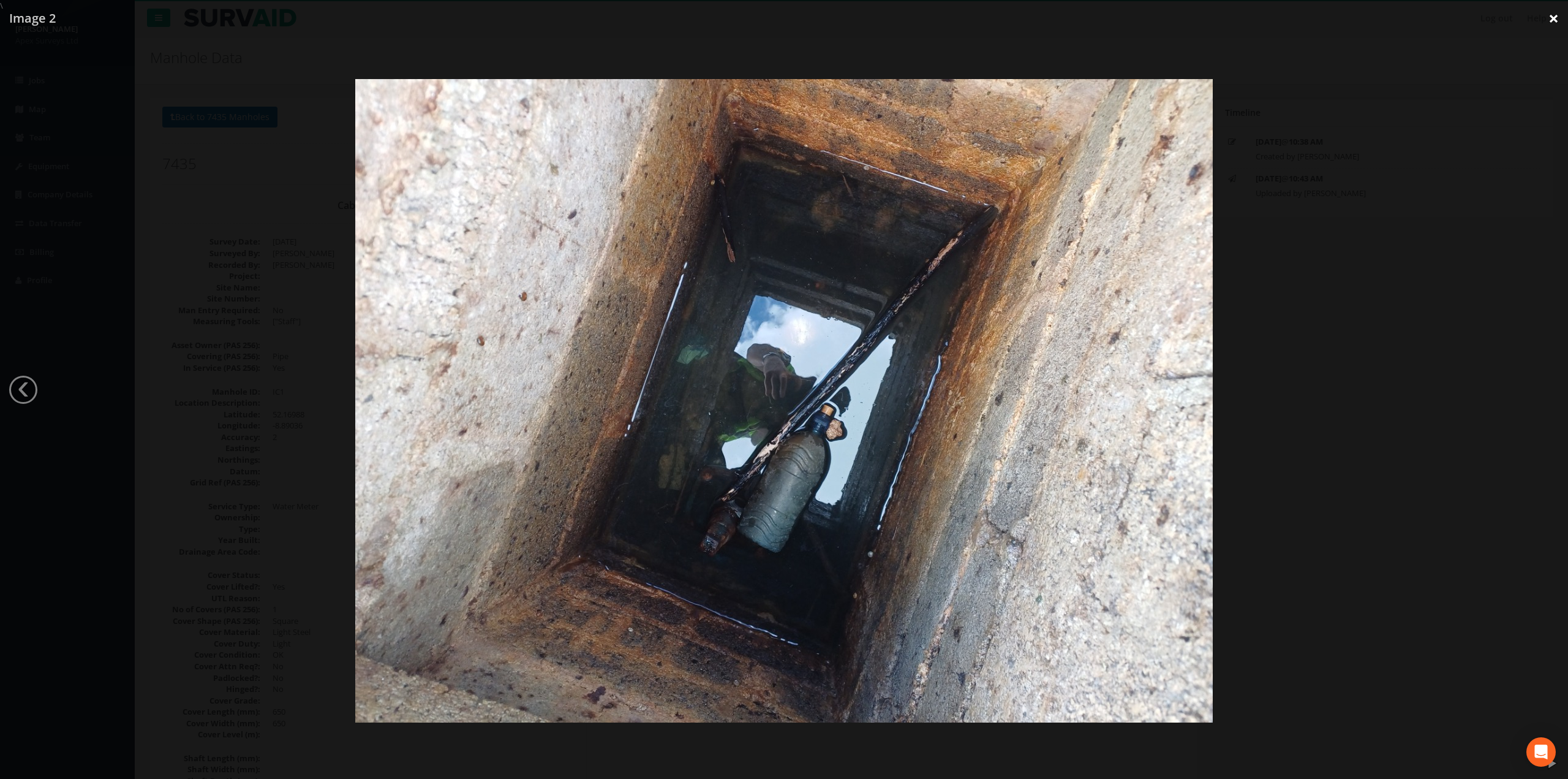
click at [1559, 16] on link "×" at bounding box center [1553, 18] width 28 height 37
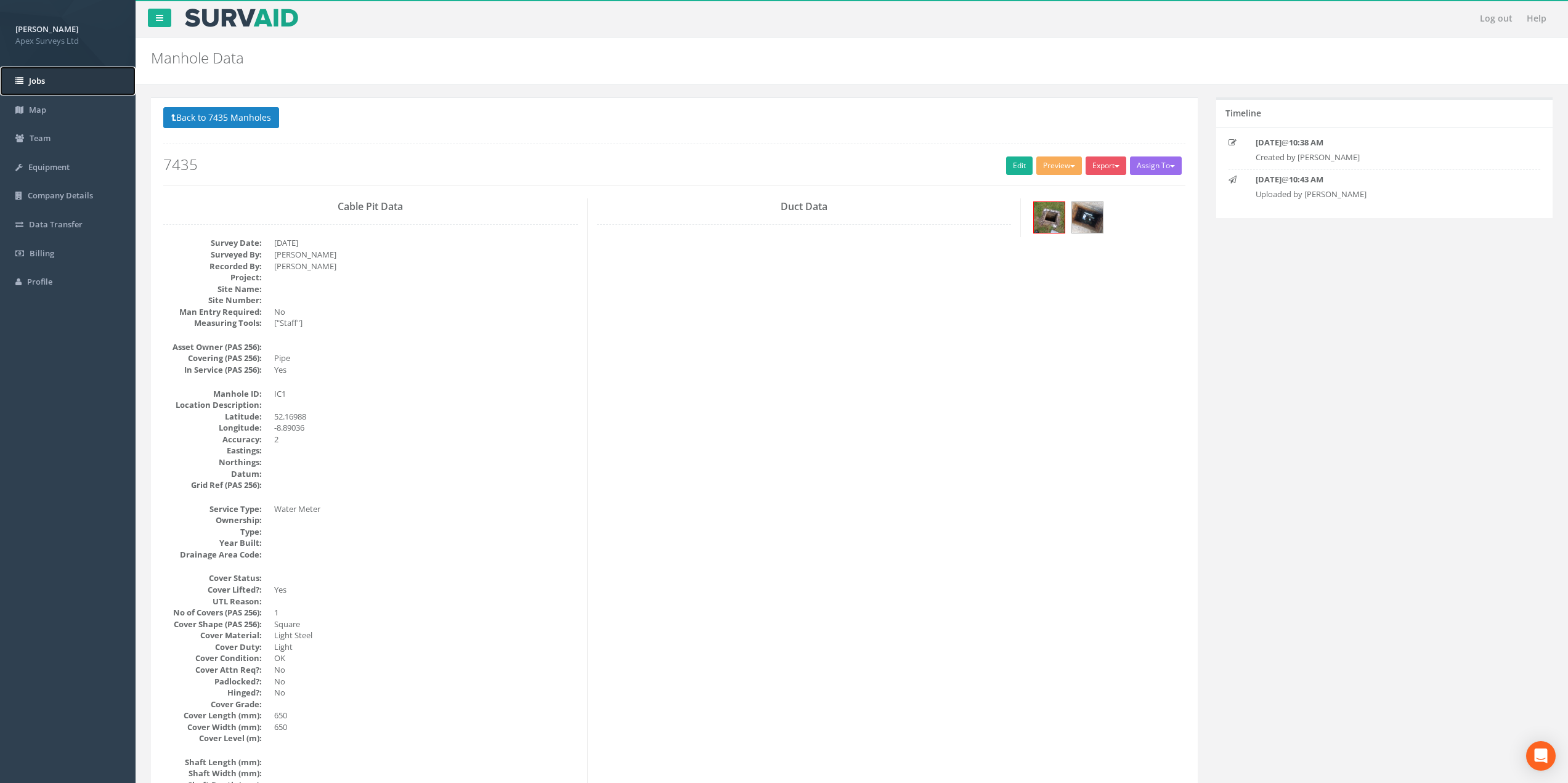
click at [29, 81] on span "Jobs" at bounding box center [36, 80] width 16 height 11
